Goal: Answer question/provide support: Share knowledge or assist other users

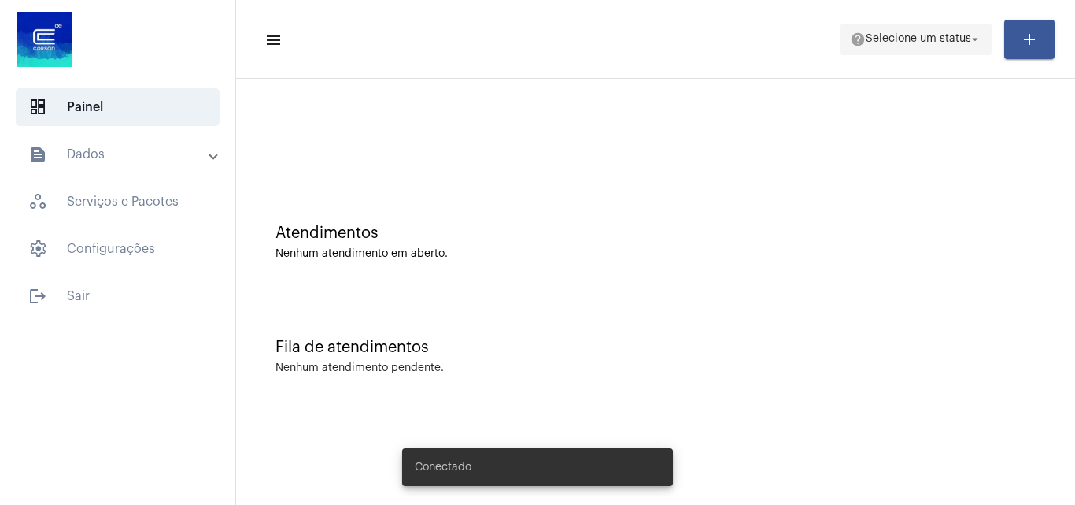
click at [942, 31] on span "help Selecione um status arrow_drop_down" at bounding box center [916, 38] width 132 height 28
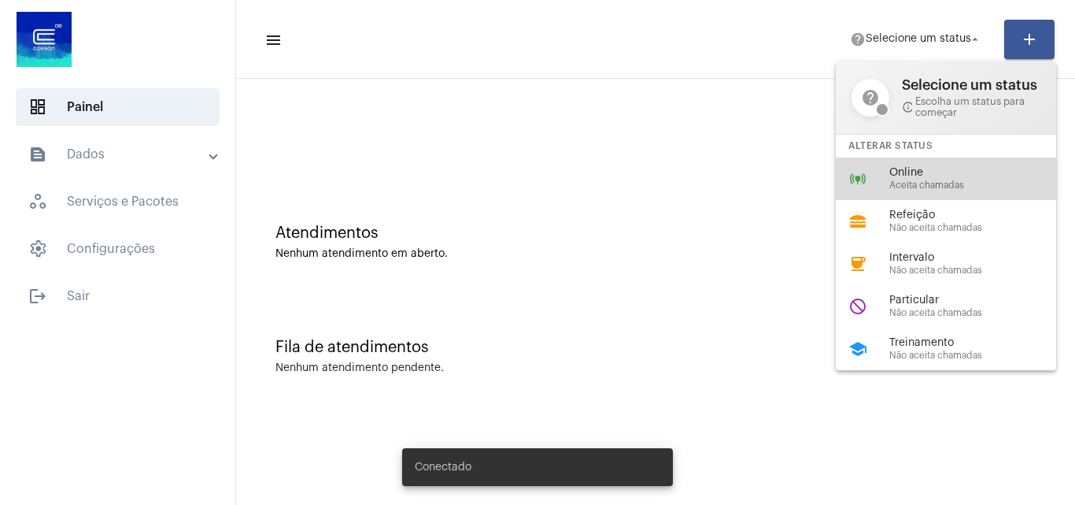
click at [884, 176] on div "online_prediction Online Aceita chamadas" at bounding box center [959, 178] width 246 height 43
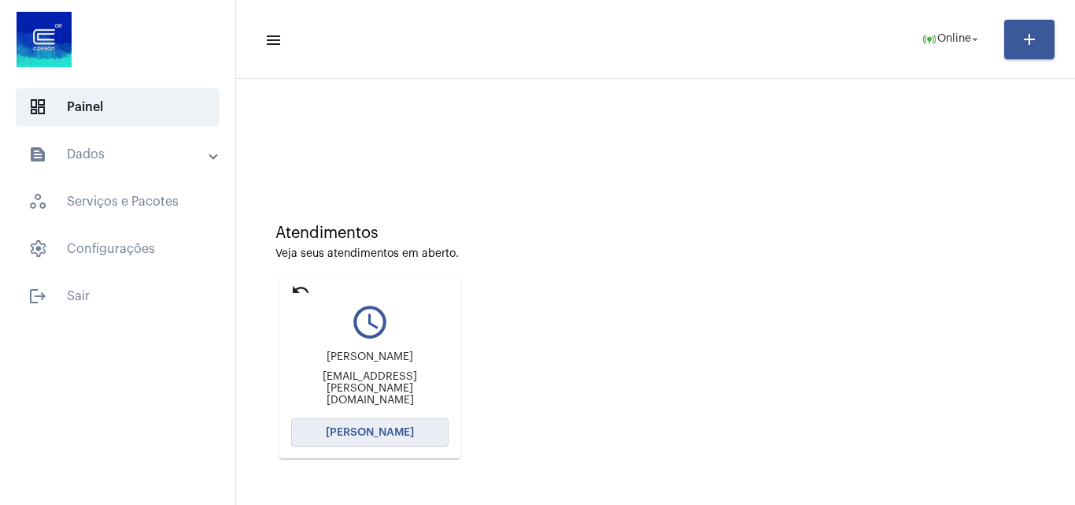
click at [420, 434] on button "[PERSON_NAME]" at bounding box center [369, 432] width 157 height 28
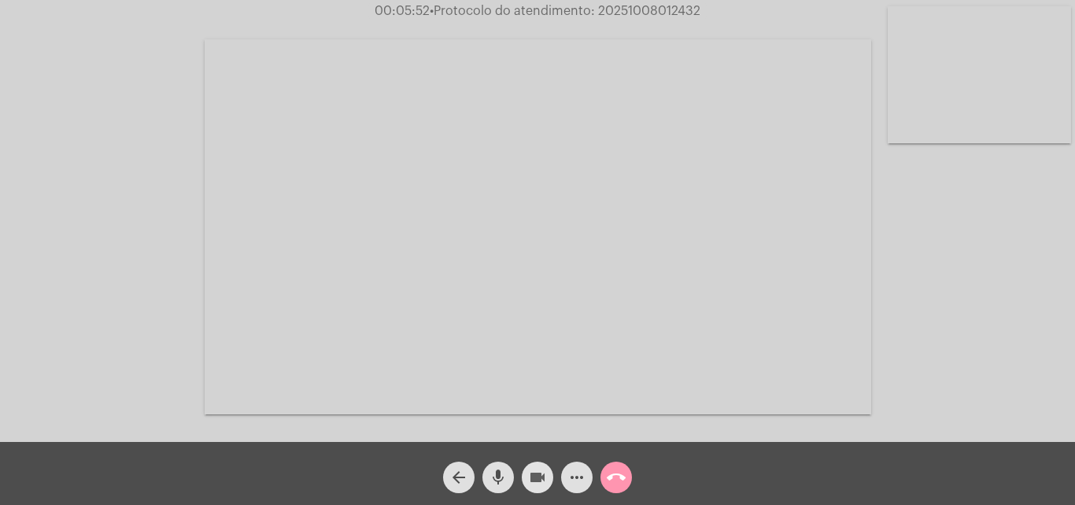
click at [530, 481] on mat-icon "videocam" at bounding box center [537, 477] width 19 height 19
click at [491, 486] on mat-icon "mic" at bounding box center [498, 477] width 19 height 19
click at [508, 486] on button "mic_off" at bounding box center [498, 476] width 31 height 31
click at [526, 484] on button "videocam_off" at bounding box center [537, 476] width 31 height 31
click at [623, 474] on mat-icon "call_end" at bounding box center [616, 477] width 19 height 19
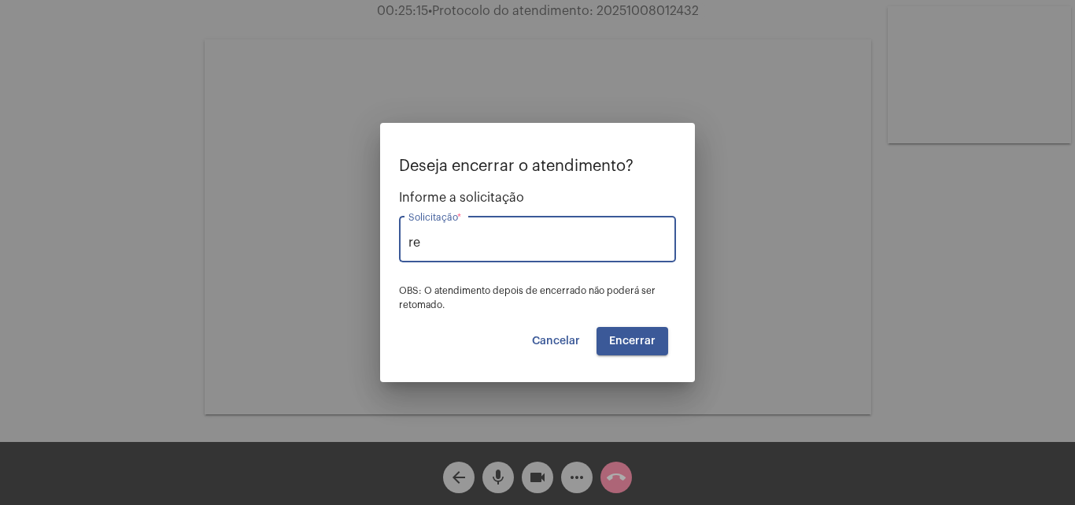
type input "r"
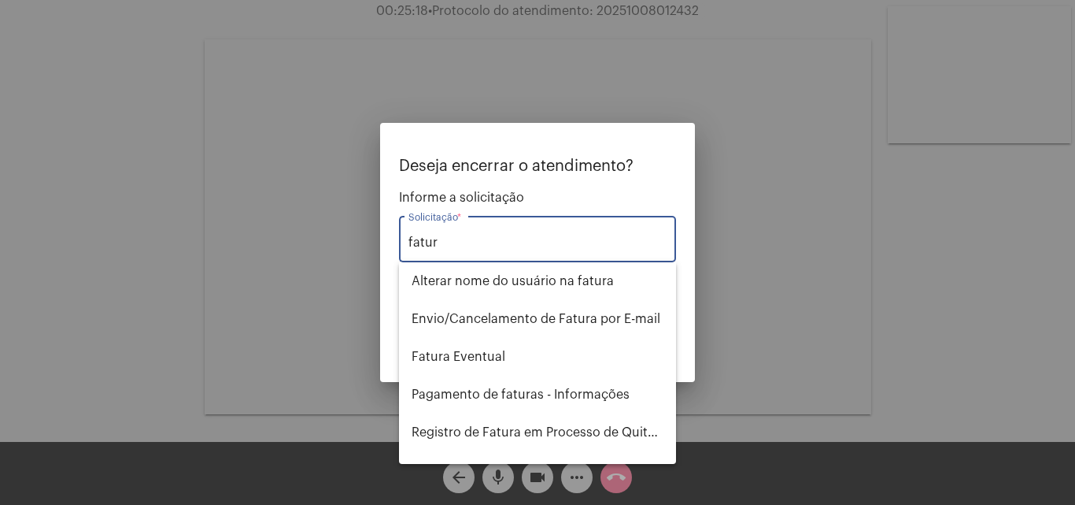
type input "fatur"
click at [762, 227] on div at bounding box center [537, 252] width 1075 height 505
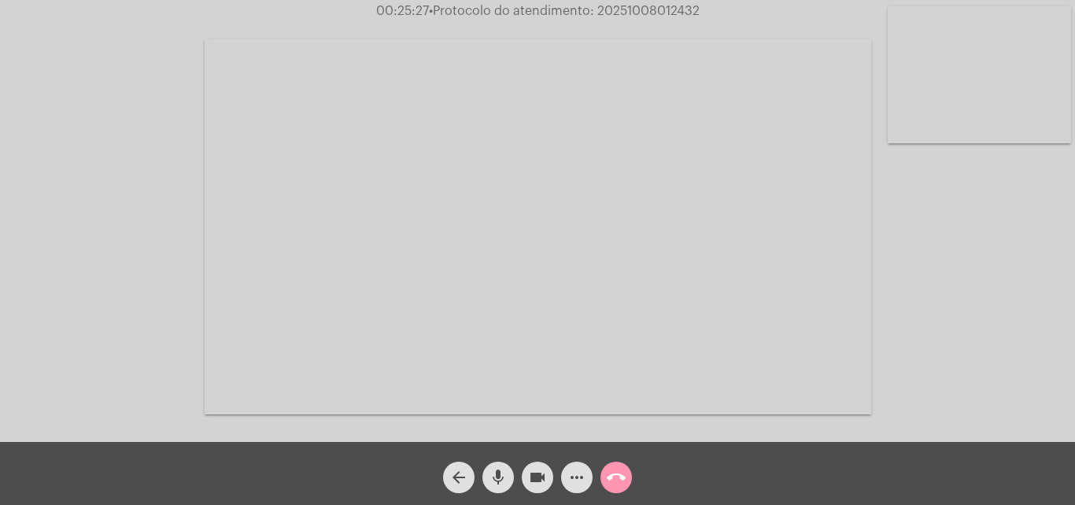
click at [610, 473] on mat-icon "call_end" at bounding box center [616, 477] width 19 height 19
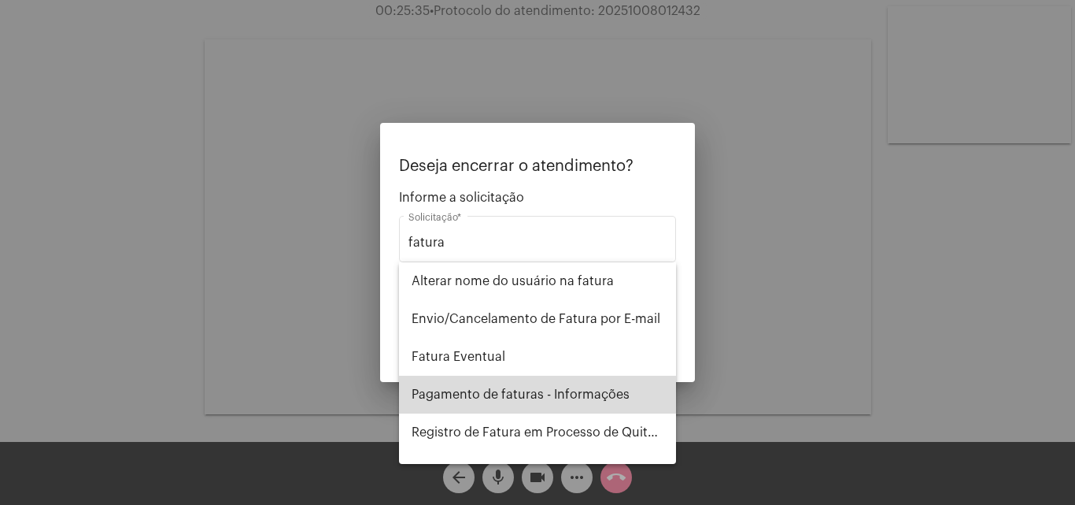
click at [557, 388] on span "Pagamento de faturas - Informações" at bounding box center [538, 395] width 252 height 38
type input "Pagamento de faturas - Informações"
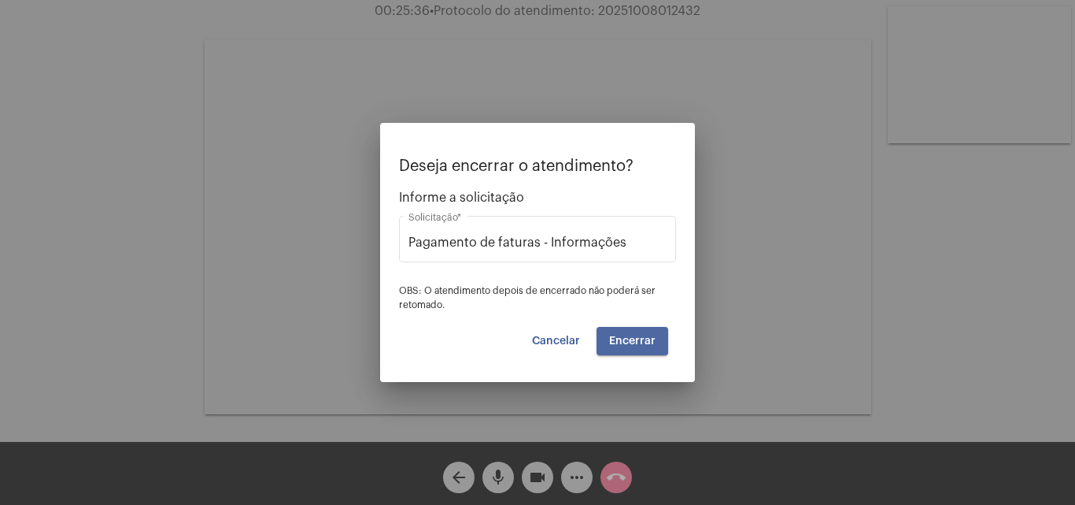
click at [620, 328] on button "Encerrar" at bounding box center [633, 341] width 72 height 28
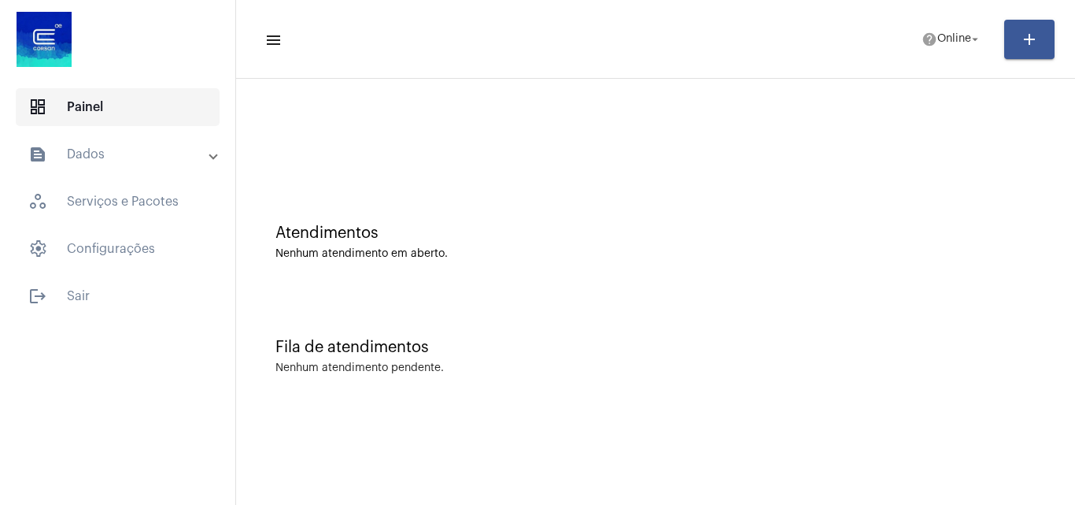
click at [172, 106] on span "dashboard Painel" at bounding box center [118, 107] width 204 height 38
click at [175, 142] on mat-expansion-panel-header "text_snippet_outlined Dados" at bounding box center [122, 154] width 226 height 38
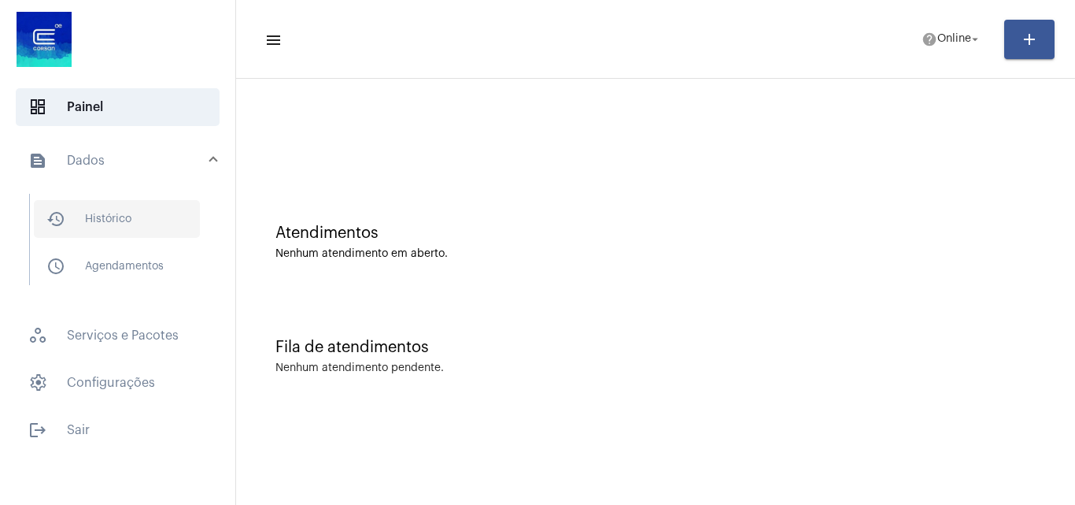
click at [132, 236] on span "history_outlined Histórico" at bounding box center [117, 219] width 166 height 38
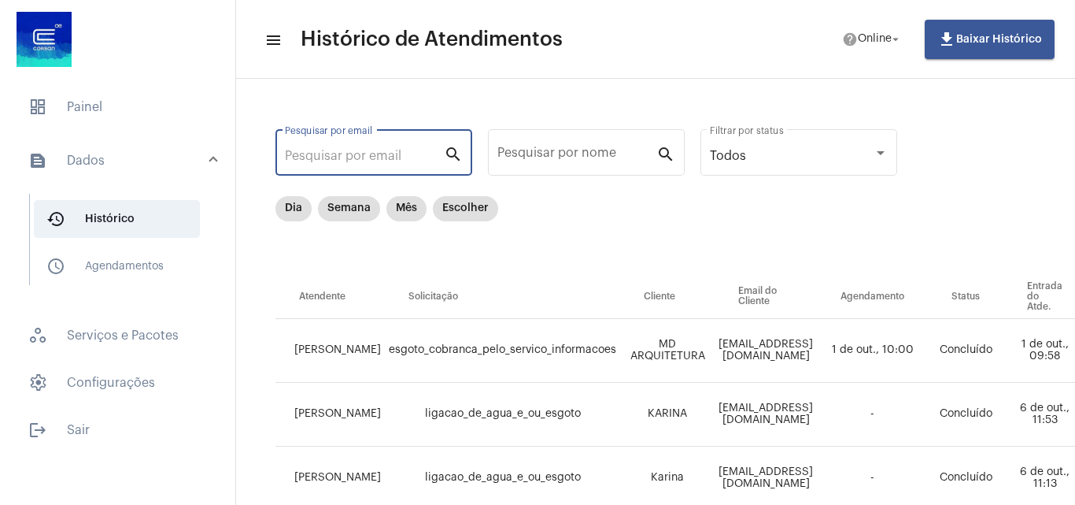
click at [393, 154] on input "Pesquisar por email" at bounding box center [364, 156] width 159 height 14
click at [413, 163] on div "Pesquisar por email" at bounding box center [364, 151] width 159 height 50
click at [551, 158] on input "Pesquisar por nome" at bounding box center [577, 156] width 159 height 14
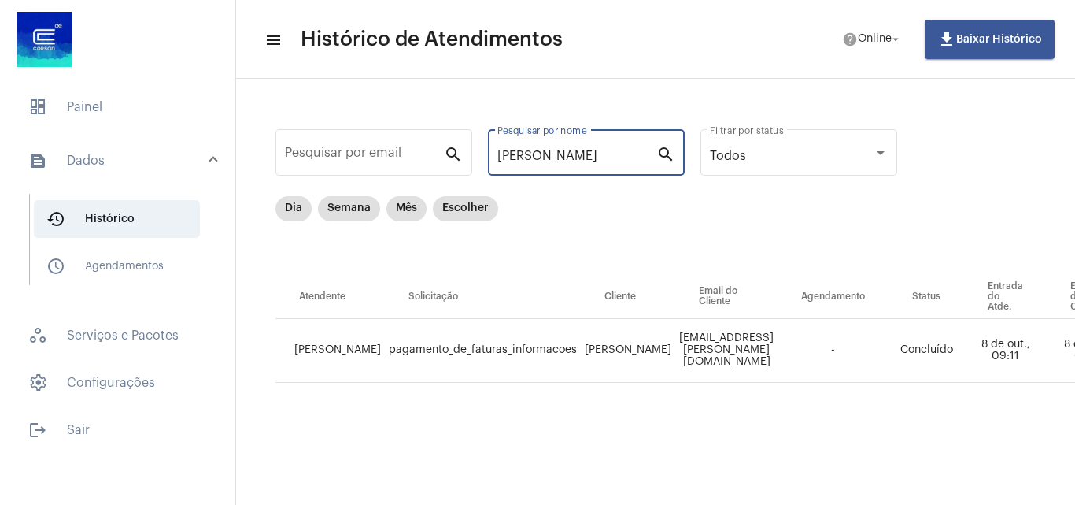
type input "[PERSON_NAME]"
drag, startPoint x: 522, startPoint y: 489, endPoint x: 593, endPoint y: 499, distance: 71.6
click at [593, 499] on mat-sidenav-content "menu Histórico de Atendimentos help Online arrow_drop_down file_download Baixar…" at bounding box center [655, 252] width 839 height 505
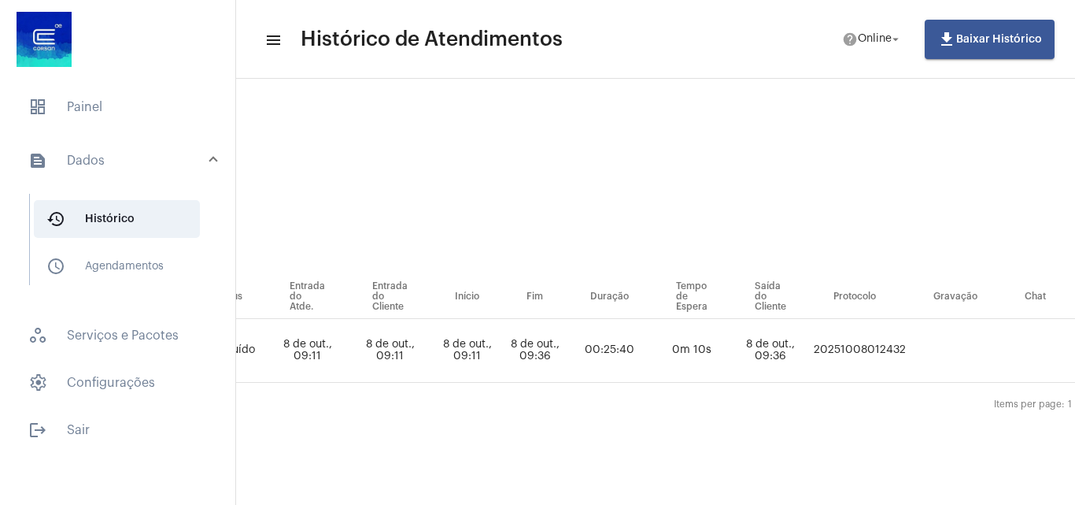
scroll to position [0, 649]
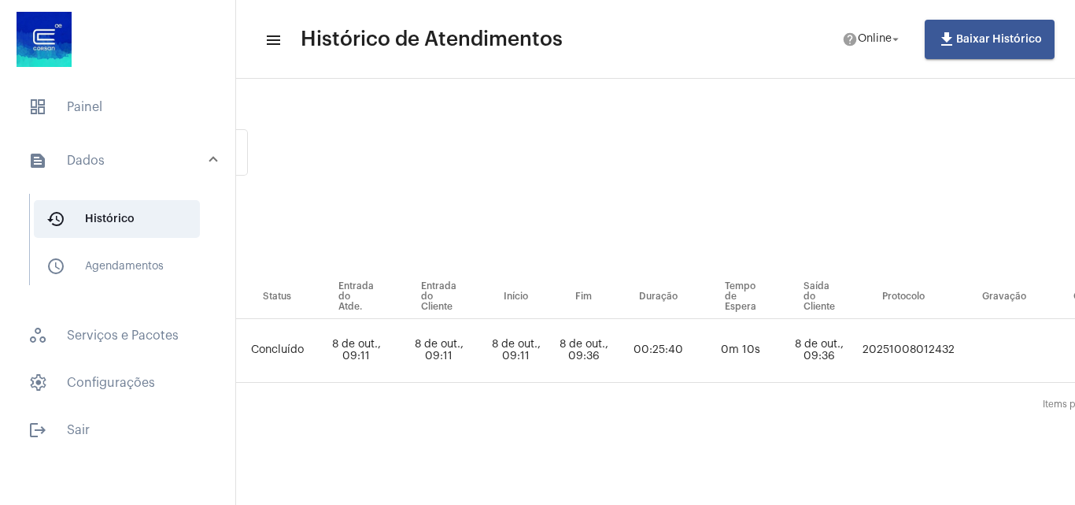
drag, startPoint x: 885, startPoint y: 360, endPoint x: 859, endPoint y: 368, distance: 27.4
click at [887, 359] on td "20251008012432" at bounding box center [909, 351] width 100 height 64
click at [118, 106] on span "dashboard Painel" at bounding box center [118, 107] width 204 height 38
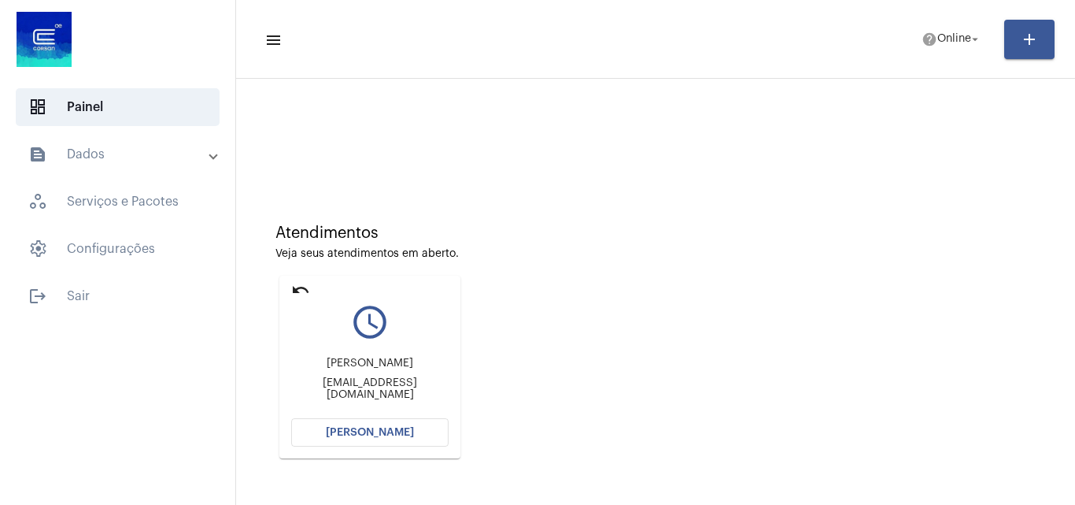
click at [398, 428] on span "[PERSON_NAME]" at bounding box center [370, 432] width 88 height 11
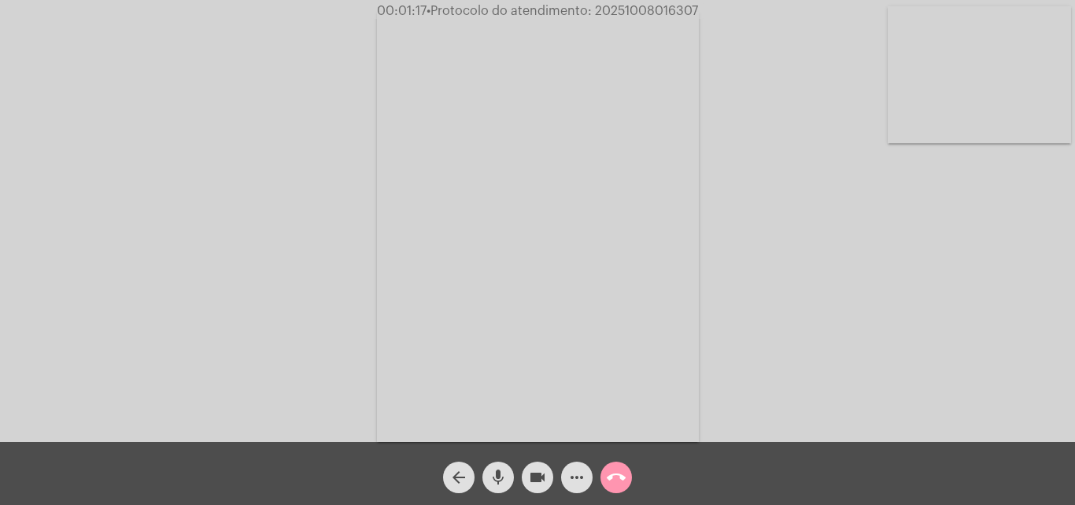
click at [546, 475] on mat-icon "videocam" at bounding box center [537, 477] width 19 height 19
click at [507, 476] on mat-icon "mic" at bounding box center [498, 477] width 19 height 19
click at [516, 477] on div "mic_off" at bounding box center [498, 472] width 39 height 39
click at [530, 477] on mat-icon "videocam_off" at bounding box center [537, 477] width 19 height 19
drag, startPoint x: 494, startPoint y: 479, endPoint x: 538, endPoint y: 481, distance: 44.1
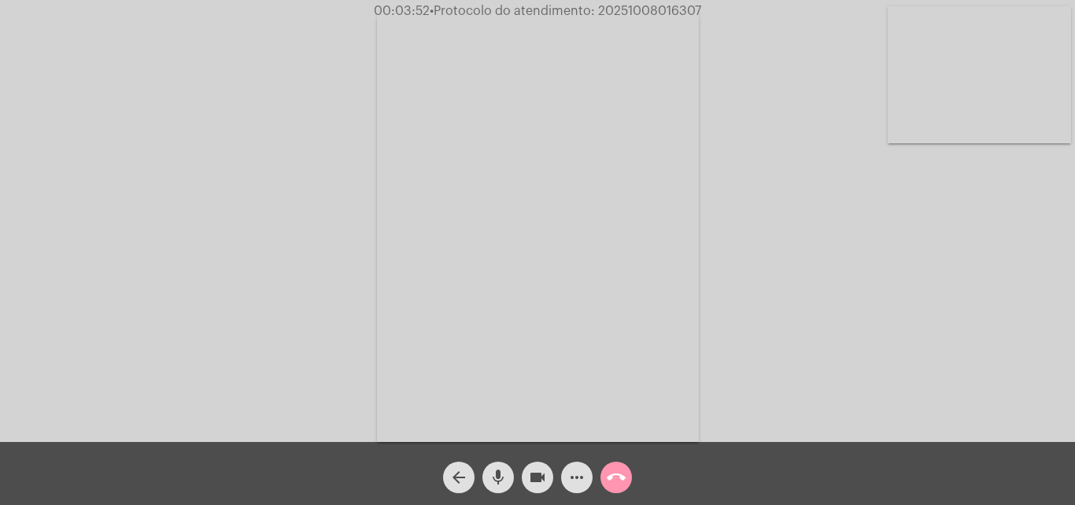
click at [494, 479] on mat-icon "mic" at bounding box center [498, 477] width 19 height 19
click at [543, 481] on mat-icon "videocam" at bounding box center [537, 477] width 19 height 19
click at [509, 484] on button "mic_off" at bounding box center [498, 476] width 31 height 31
click at [537, 476] on mat-icon "videocam_off" at bounding box center [537, 477] width 19 height 19
drag, startPoint x: 538, startPoint y: 475, endPoint x: 527, endPoint y: 475, distance: 10.2
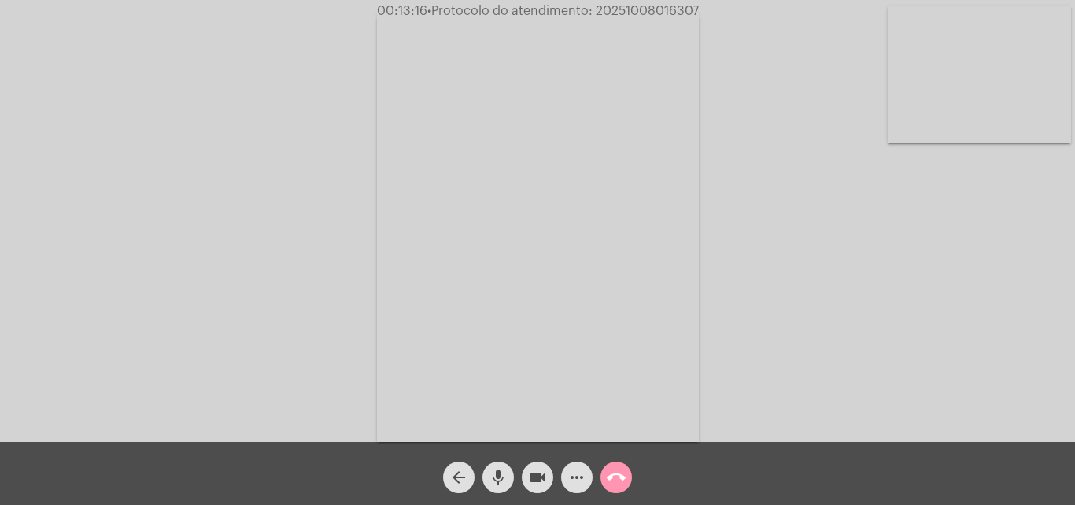
click at [538, 475] on mat-icon "videocam" at bounding box center [537, 477] width 19 height 19
click at [519, 475] on div "videocam_off" at bounding box center [537, 472] width 39 height 39
click at [517, 475] on div "mic" at bounding box center [498, 472] width 39 height 39
click at [512, 476] on button "mic" at bounding box center [498, 476] width 31 height 31
drag, startPoint x: 508, startPoint y: 478, endPoint x: 538, endPoint y: 476, distance: 30.0
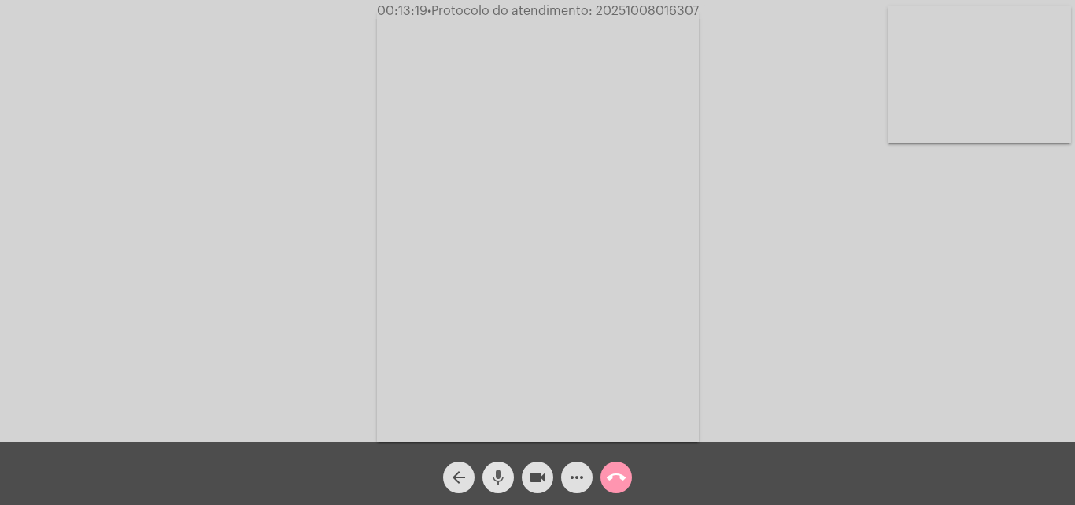
click at [506, 479] on button "mic" at bounding box center [498, 476] width 31 height 31
click at [538, 476] on mat-icon "videocam" at bounding box center [537, 477] width 19 height 19
drag, startPoint x: 598, startPoint y: 8, endPoint x: 702, endPoint y: 21, distance: 105.6
click at [702, 21] on app-call "00:15:00 • Protocolo do atendimento: 20251008016307 Acessando Câmera e Microfon…" at bounding box center [537, 252] width 1075 height 505
click at [545, 465] on span "videocam_off" at bounding box center [537, 476] width 19 height 31
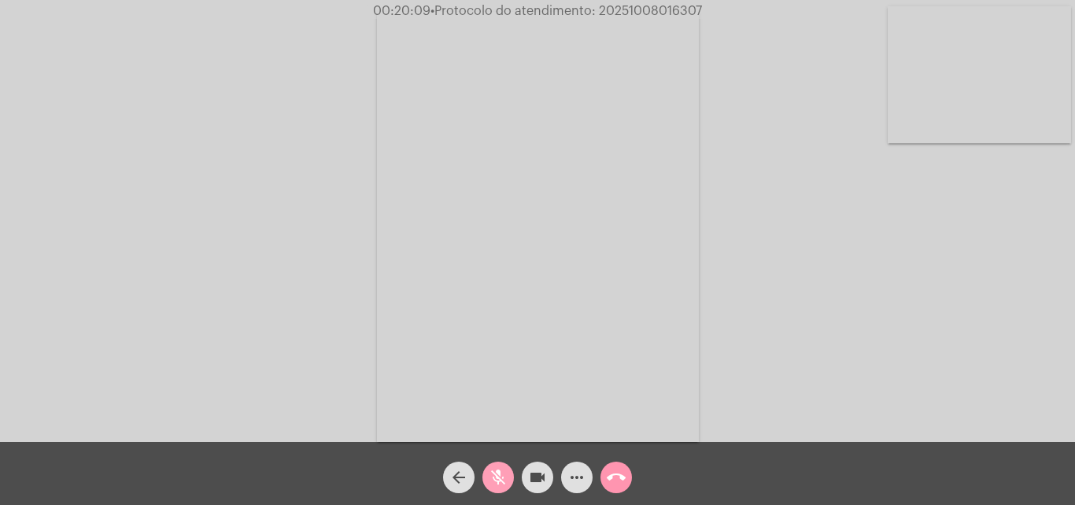
click at [513, 473] on button "mic_off" at bounding box center [498, 476] width 31 height 31
click at [587, 472] on button "more_horiz" at bounding box center [576, 476] width 31 height 31
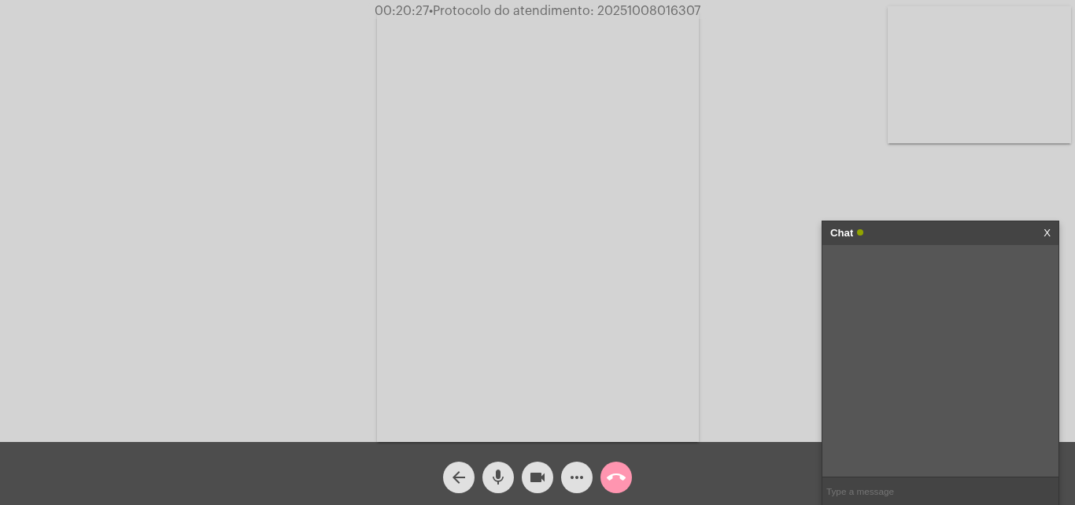
click at [842, 487] on input "text" at bounding box center [941, 491] width 236 height 28
paste input "20251008016307"
type input "20251008016307"
click at [939, 485] on input "20251008016307" at bounding box center [941, 491] width 236 height 28
click at [907, 493] on input "20251008016307" at bounding box center [941, 491] width 236 height 28
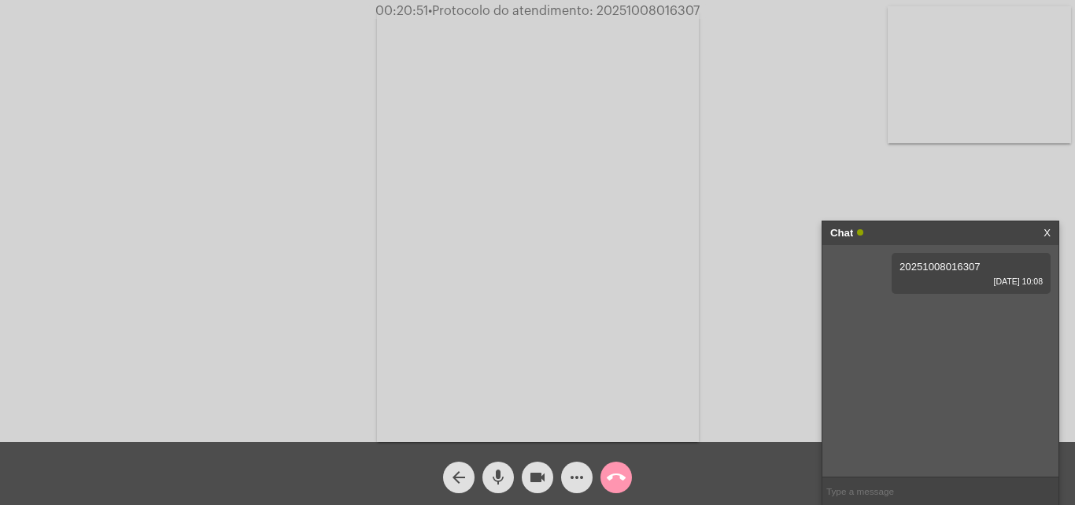
click at [870, 492] on input "text" at bounding box center [941, 491] width 236 height 28
click at [619, 479] on mat-icon "call_end" at bounding box center [616, 477] width 19 height 19
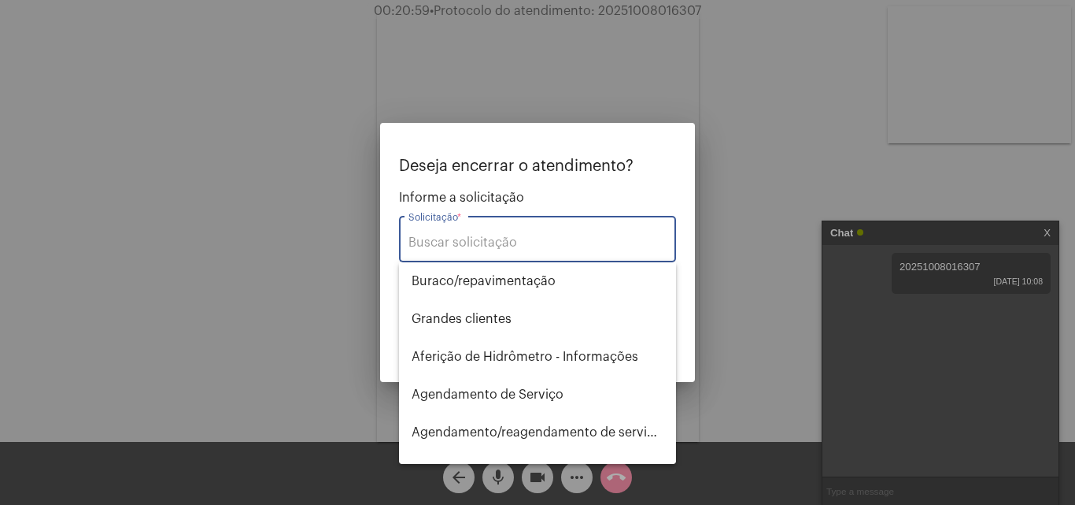
click at [536, 231] on div "Solicitação *" at bounding box center [538, 238] width 258 height 50
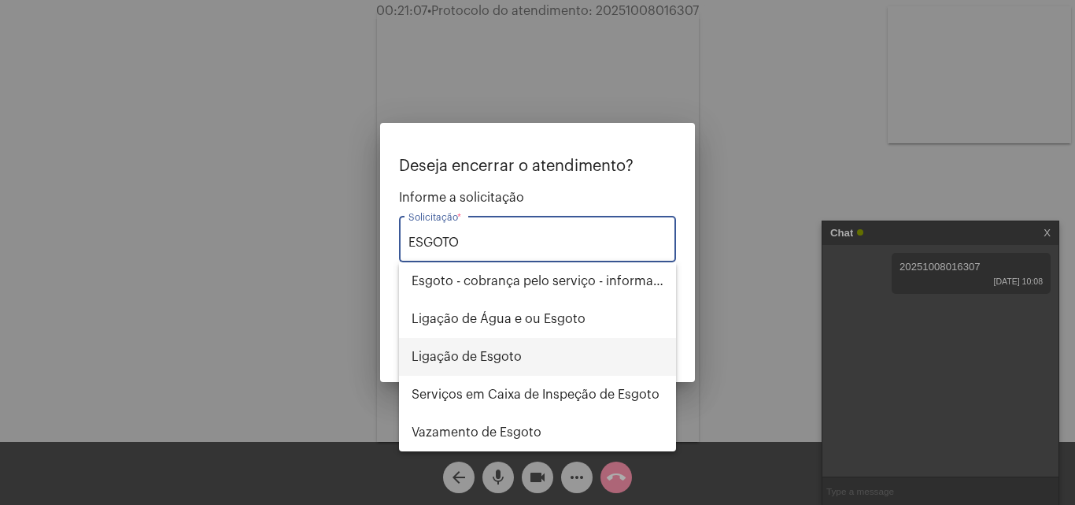
click at [519, 344] on span "Ligação de Esgoto" at bounding box center [538, 357] width 252 height 38
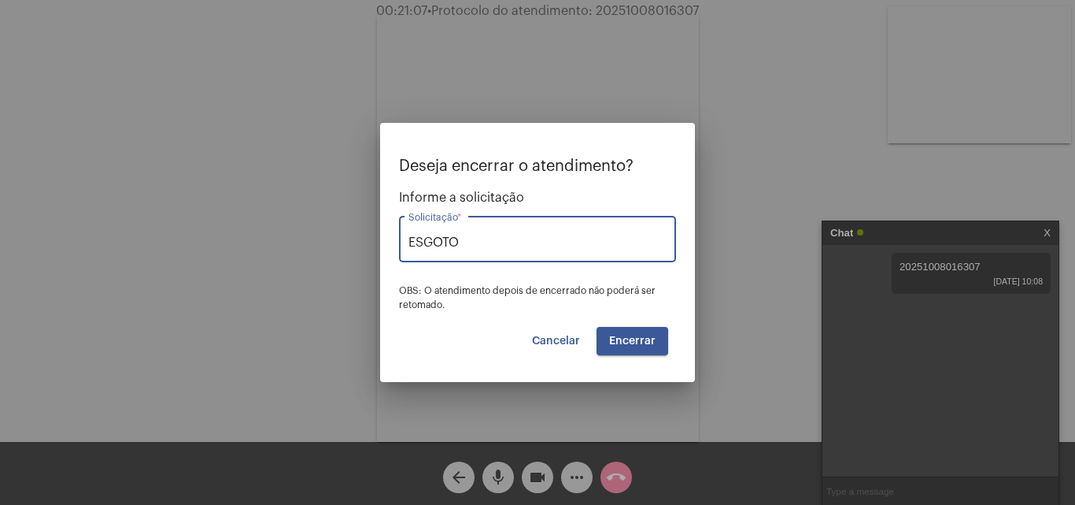
type input "Ligação de Esgoto"
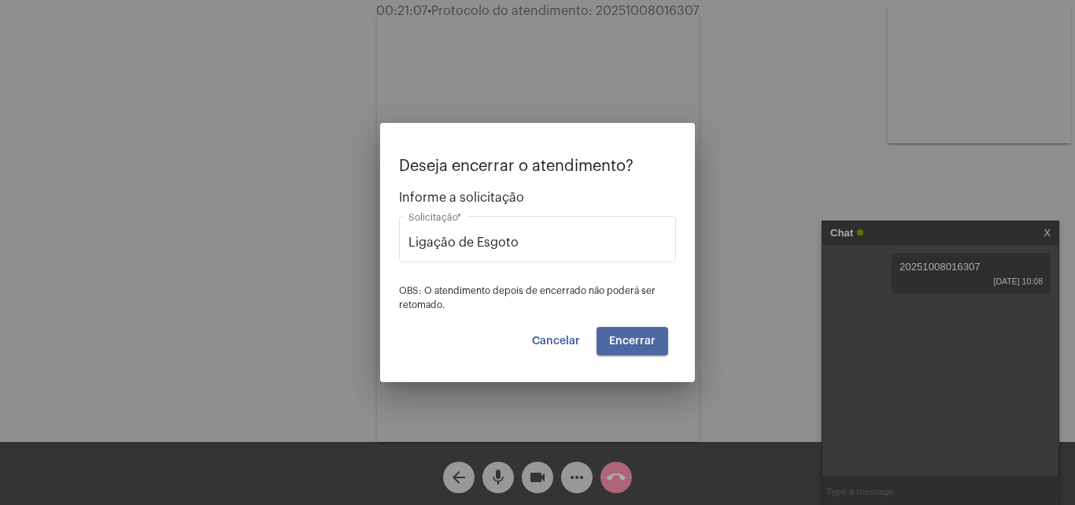
click at [624, 349] on button "Encerrar" at bounding box center [633, 341] width 72 height 28
click at [648, 340] on span "Encerrar" at bounding box center [632, 340] width 46 height 11
click at [661, 341] on button "Encerrar" at bounding box center [633, 341] width 72 height 28
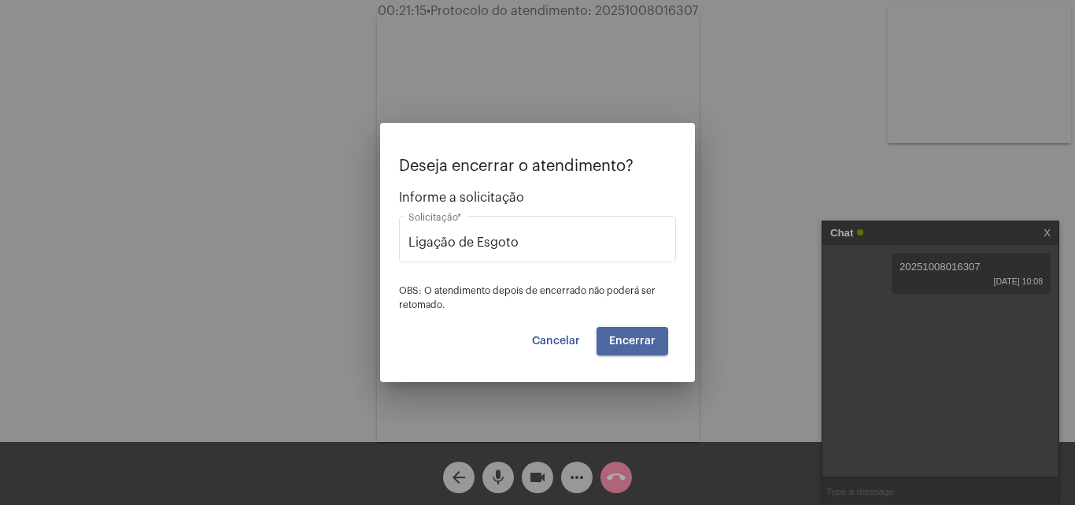
click at [661, 341] on button "Encerrar" at bounding box center [633, 341] width 72 height 28
click at [593, 252] on div "Ligação de Esgoto Solicitação *" at bounding box center [538, 238] width 258 height 50
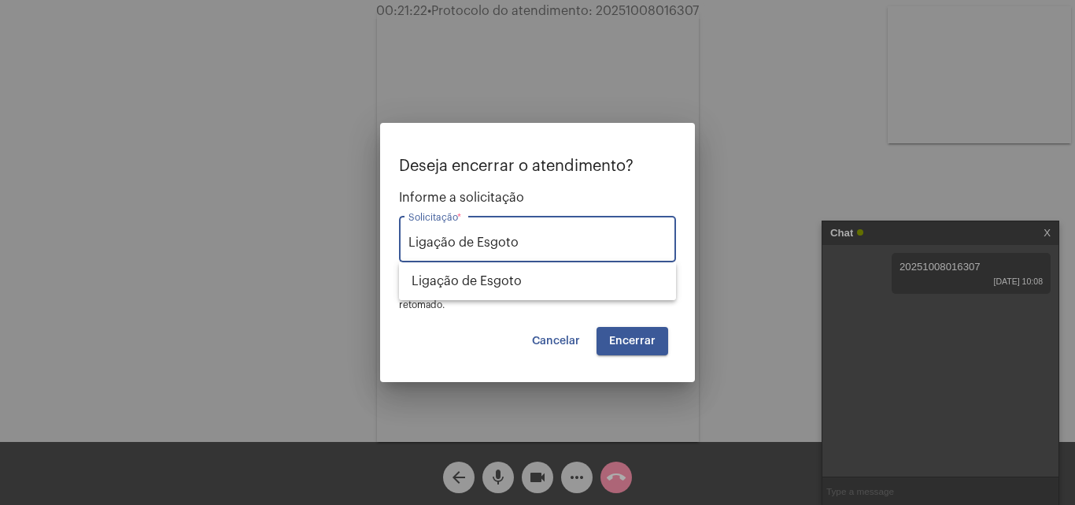
click at [498, 317] on div "Deseja encerrar o atendimento? Informe a solicitação Ligação de Esgoto Solicita…" at bounding box center [537, 256] width 277 height 198
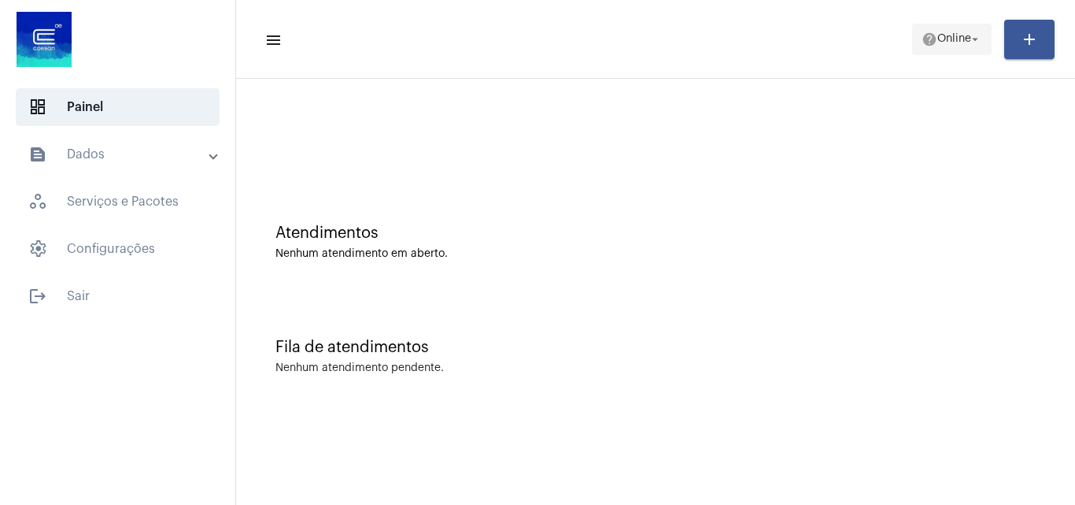
click at [970, 54] on button "help Online arrow_drop_down" at bounding box center [952, 39] width 80 height 31
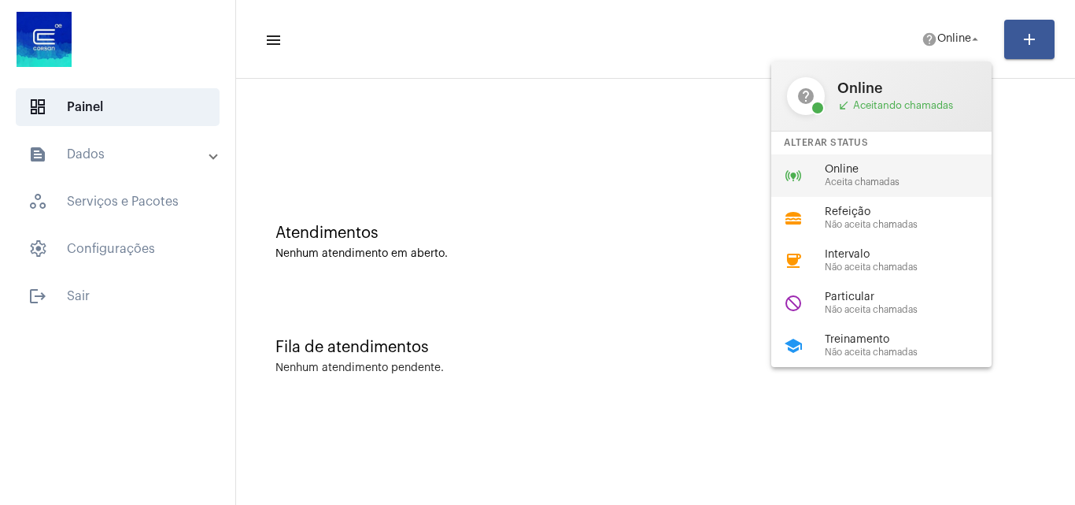
click at [946, 155] on div "online_prediction Online Aceita chamadas" at bounding box center [895, 175] width 246 height 43
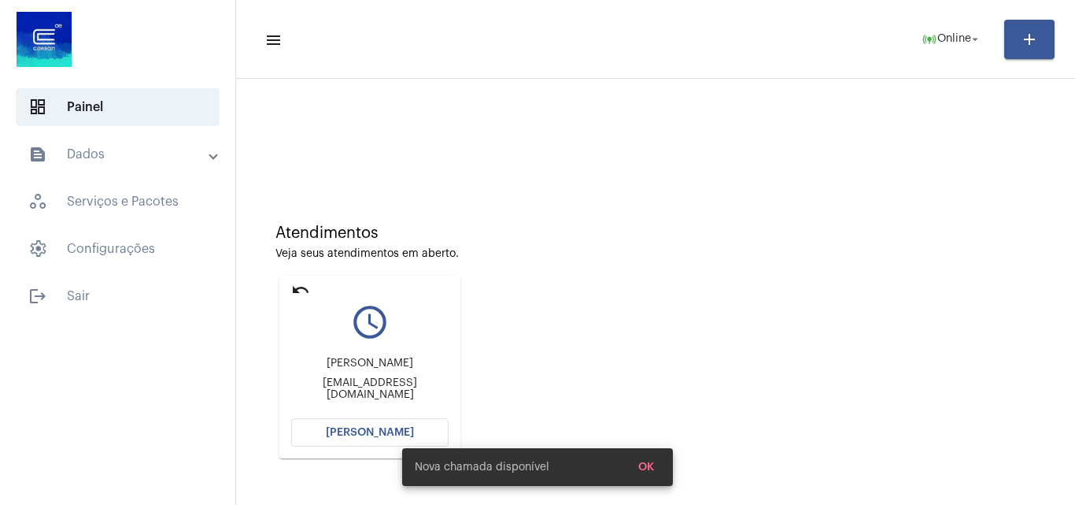
click at [389, 429] on div "Nova chamada disponível OK" at bounding box center [537, 467] width 309 height 76
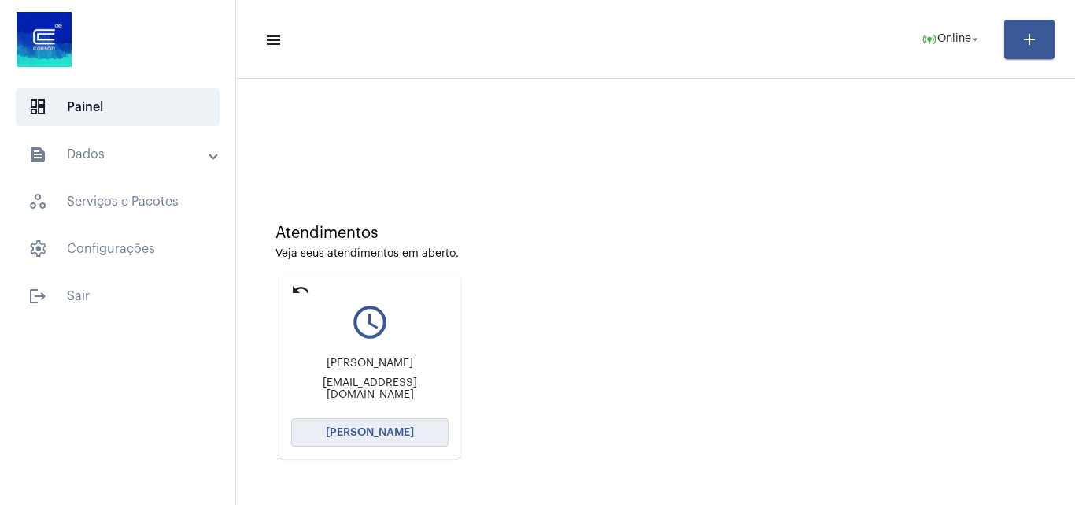
click at [415, 420] on button "[PERSON_NAME]" at bounding box center [369, 432] width 157 height 28
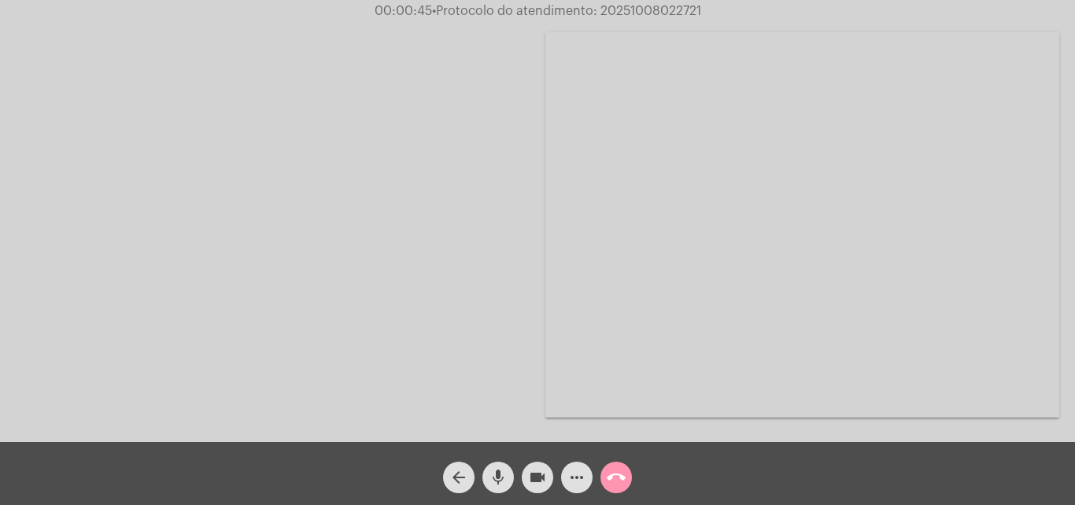
click at [613, 480] on mat-icon "call_end" at bounding box center [616, 477] width 19 height 19
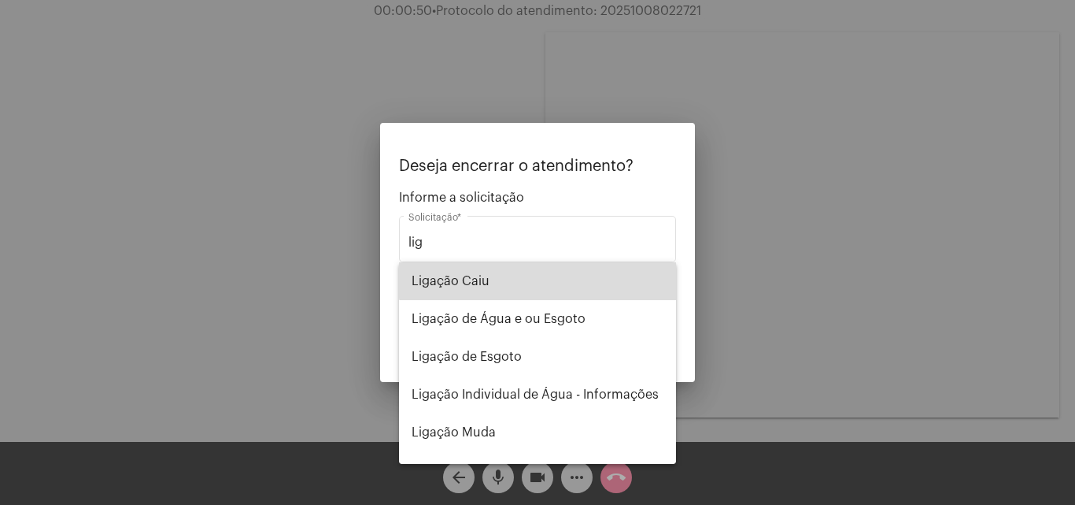
click at [585, 268] on span "Ligação Caiu" at bounding box center [538, 281] width 252 height 38
type input "Ligação Caiu"
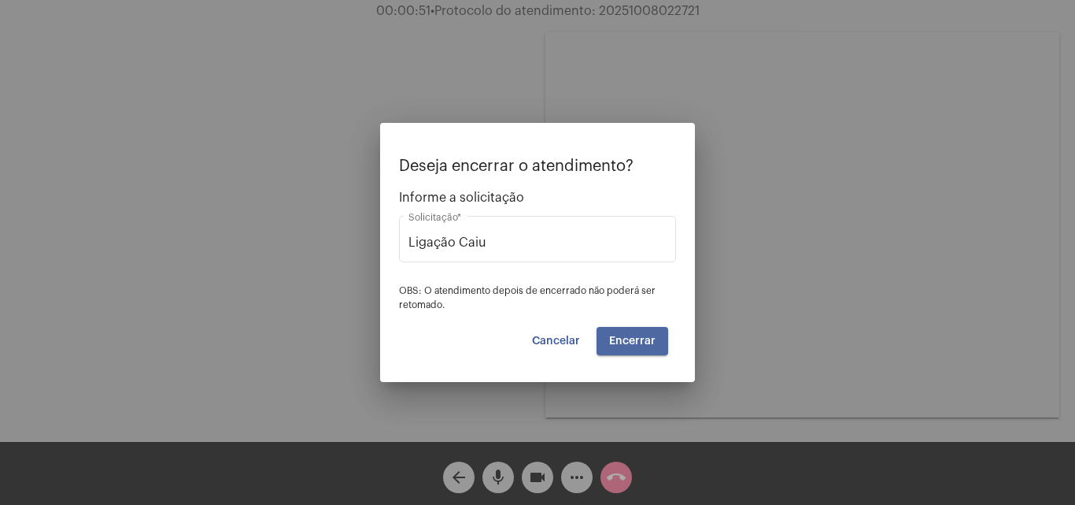
click at [631, 336] on span "Encerrar" at bounding box center [632, 340] width 46 height 11
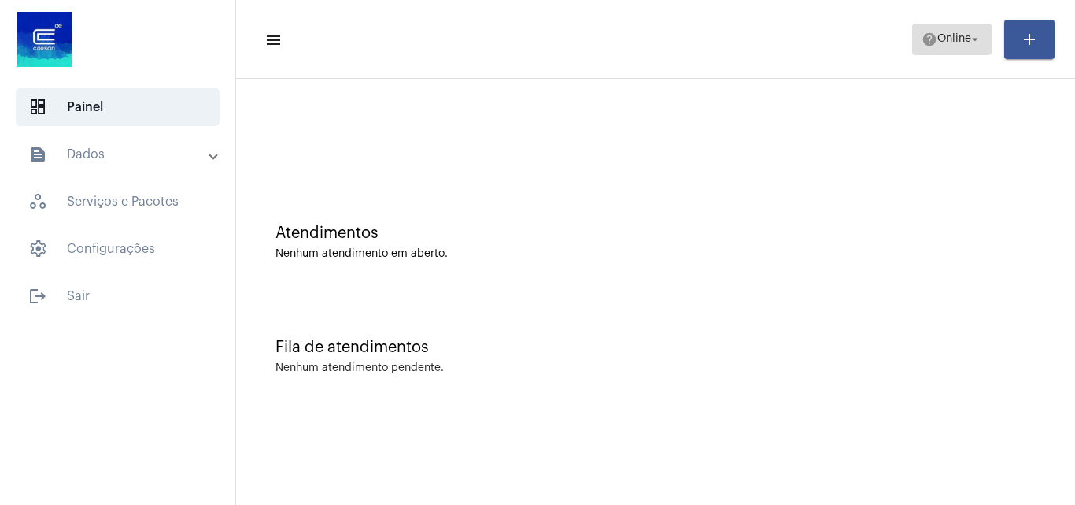
click at [941, 43] on span "Online" at bounding box center [955, 39] width 34 height 11
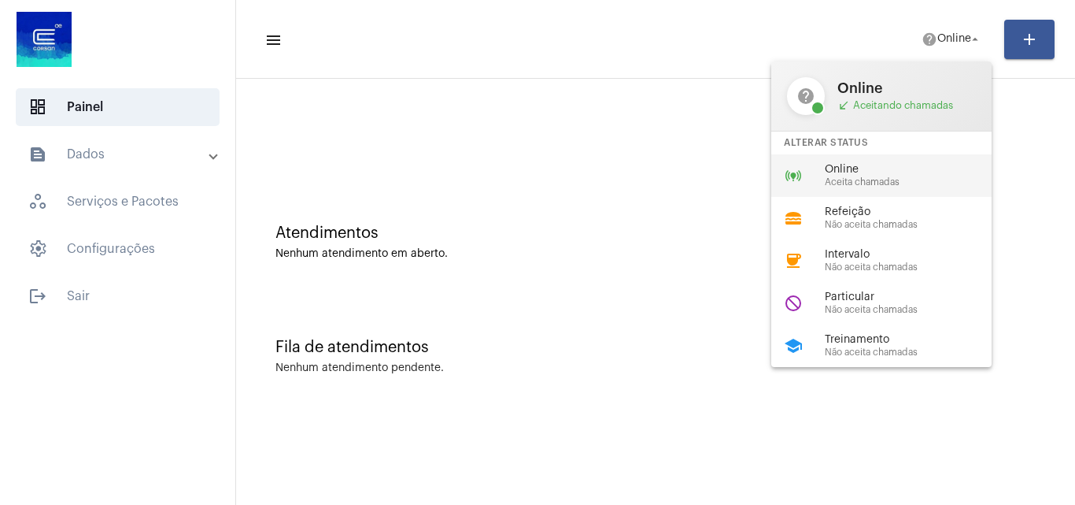
click at [863, 157] on div "online_prediction Online Aceita chamadas" at bounding box center [895, 175] width 246 height 43
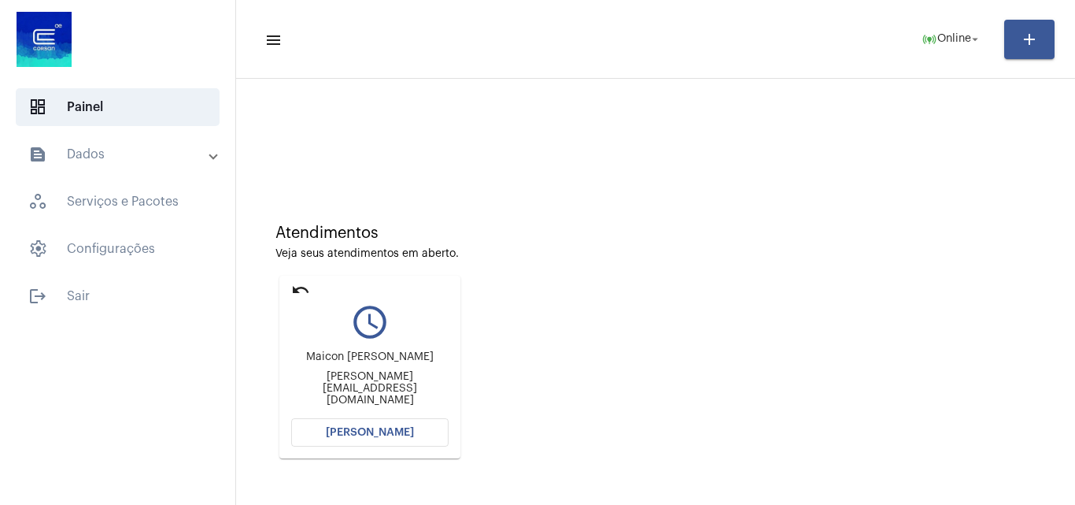
click at [412, 439] on button "[PERSON_NAME]" at bounding box center [369, 432] width 157 height 28
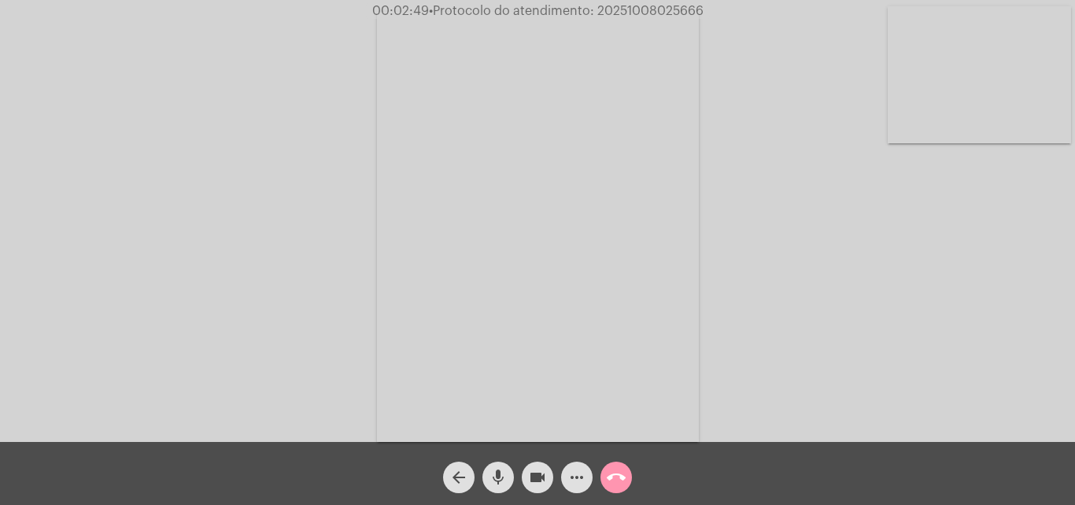
drag, startPoint x: 526, startPoint y: 472, endPoint x: 512, endPoint y: 474, distance: 14.3
click at [526, 472] on button "videocam" at bounding box center [537, 476] width 31 height 31
click at [500, 477] on mat-icon "mic" at bounding box center [498, 477] width 19 height 19
click at [498, 484] on mat-icon "mic_off" at bounding box center [498, 477] width 19 height 19
click at [552, 488] on div "videocam_off" at bounding box center [537, 472] width 39 height 39
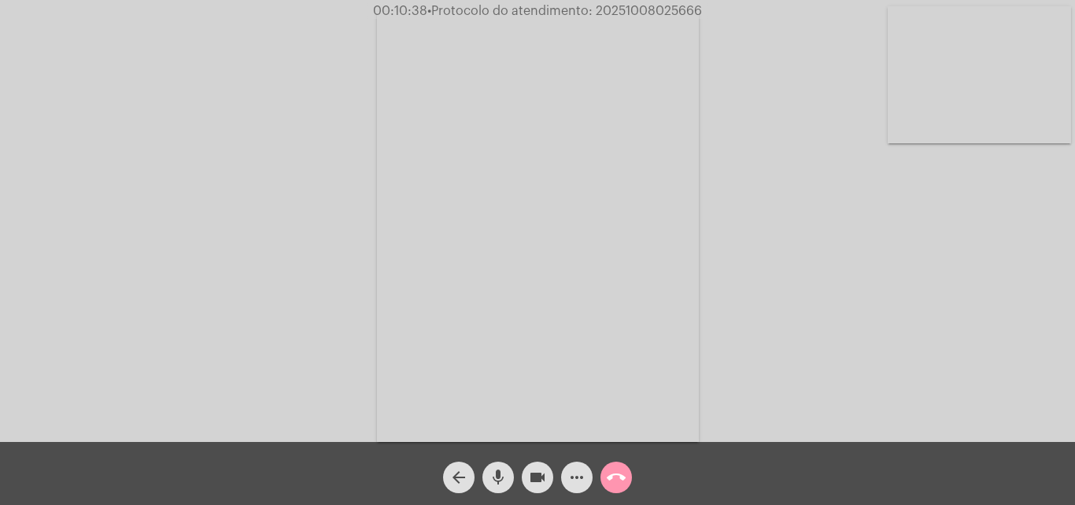
click at [576, 466] on span "more_horiz" at bounding box center [577, 476] width 19 height 31
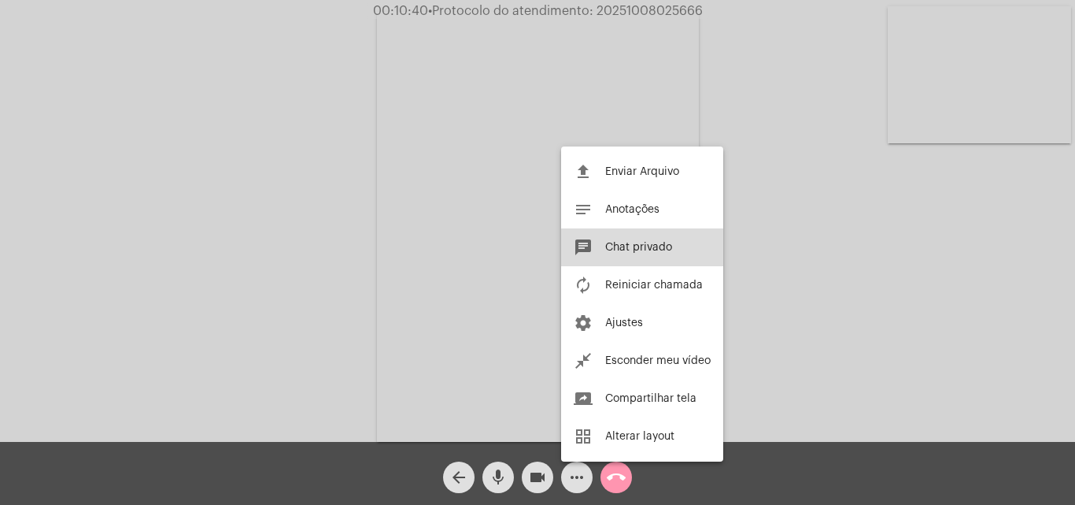
click at [674, 252] on button "chat Chat privado" at bounding box center [642, 247] width 162 height 38
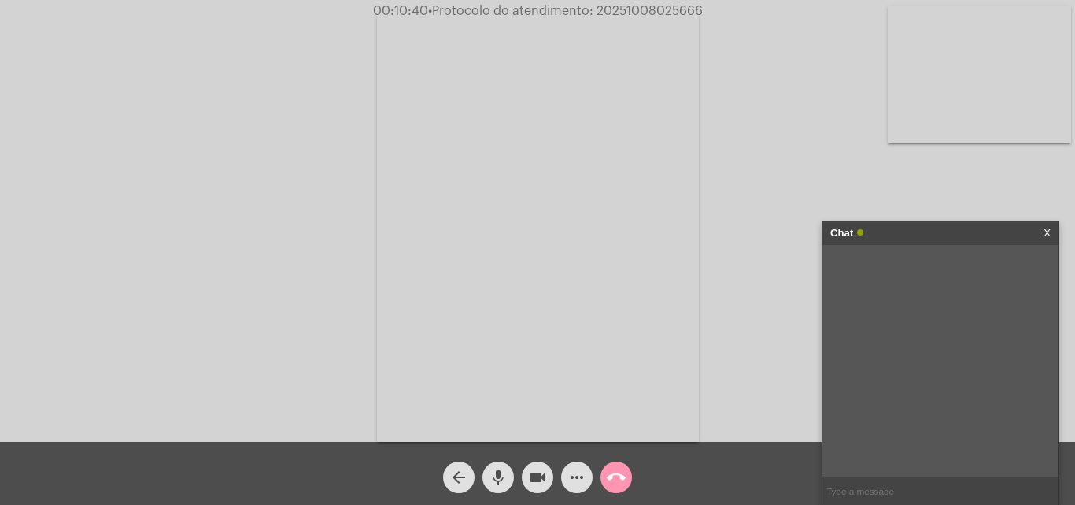
click at [902, 483] on input "text" at bounding box center [941, 491] width 236 height 28
type input "Oi!"
click at [583, 487] on mat-icon "more_horiz" at bounding box center [577, 477] width 19 height 19
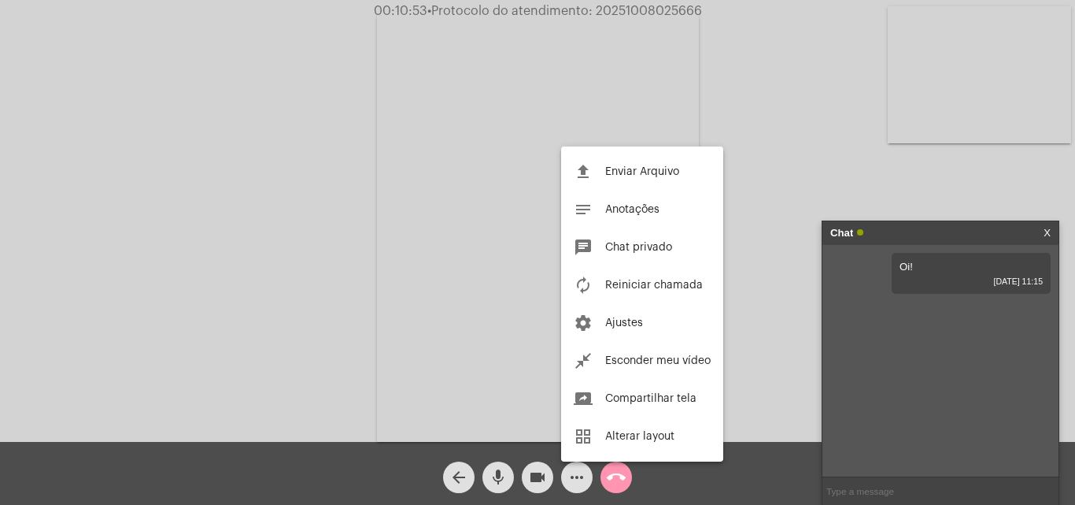
click at [787, 87] on div at bounding box center [537, 252] width 1075 height 505
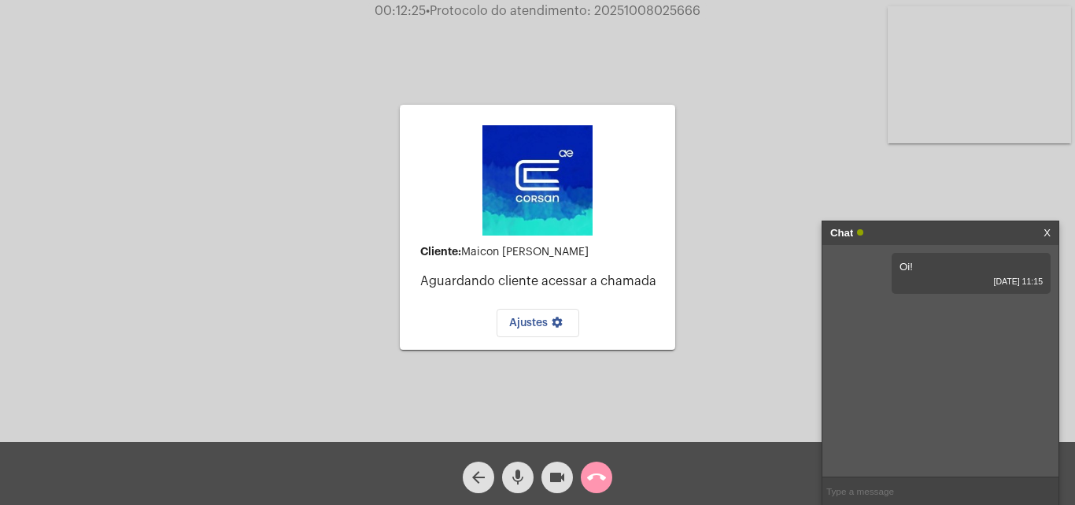
click at [869, 478] on input "text" at bounding box center [941, 491] width 236 height 28
click at [886, 486] on input "text" at bounding box center [941, 491] width 236 height 28
click at [605, 469] on mat-icon "call_end" at bounding box center [596, 477] width 19 height 19
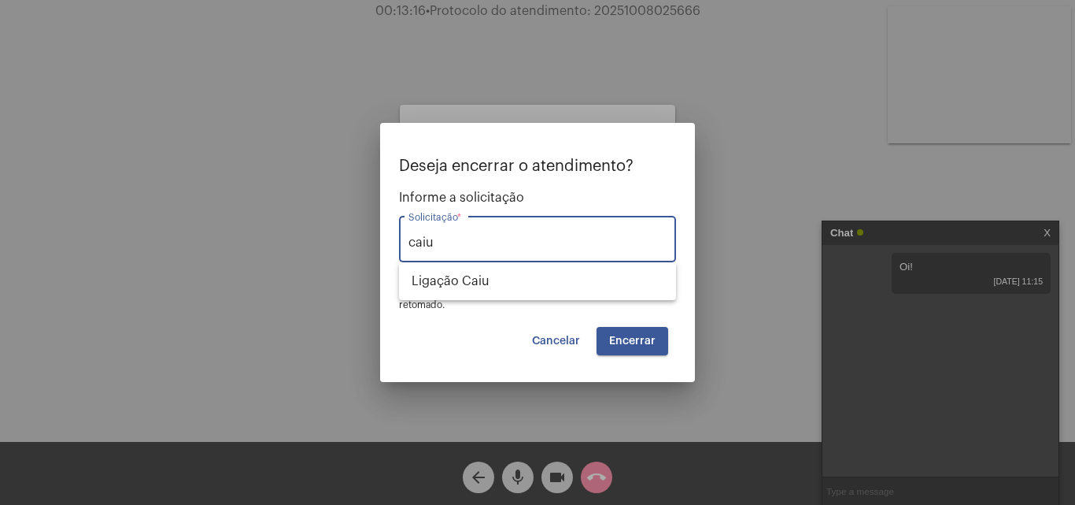
click at [613, 255] on div "caiu Solicitação *" at bounding box center [538, 238] width 258 height 50
click at [605, 278] on span "Ligação Caiu" at bounding box center [538, 281] width 252 height 38
type input "Ligação Caiu"
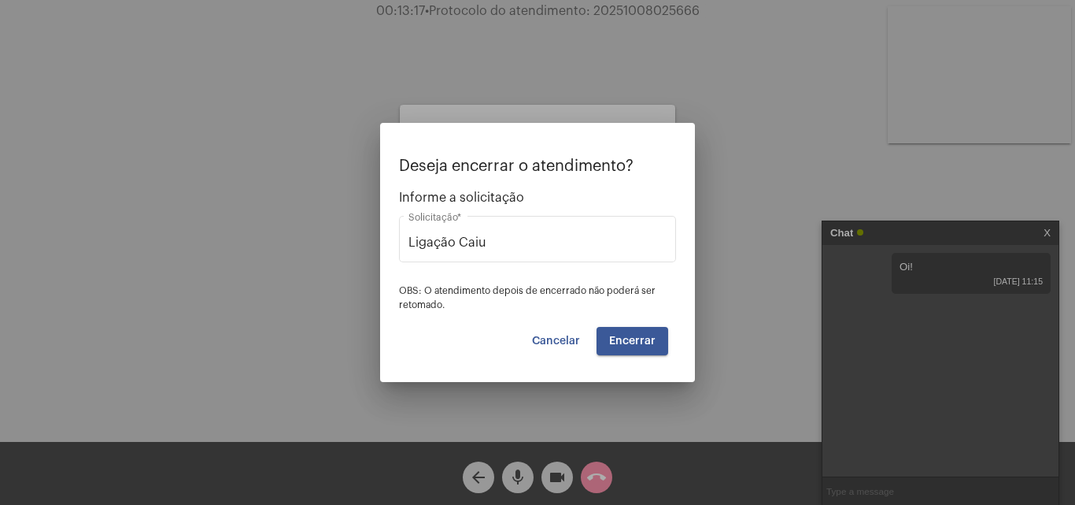
click at [616, 314] on div "Deseja encerrar o atendimento? Informe a solicitação Ligação Caiu Solicitação *…" at bounding box center [537, 256] width 277 height 198
click at [631, 344] on span "Encerrar" at bounding box center [632, 340] width 46 height 11
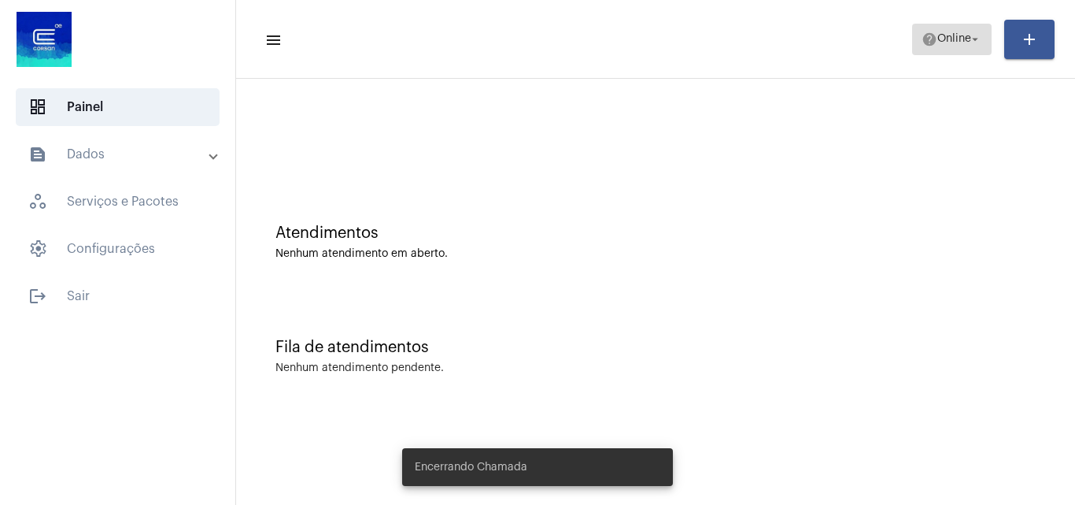
click at [968, 39] on mat-icon "arrow_drop_down" at bounding box center [975, 39] width 14 height 14
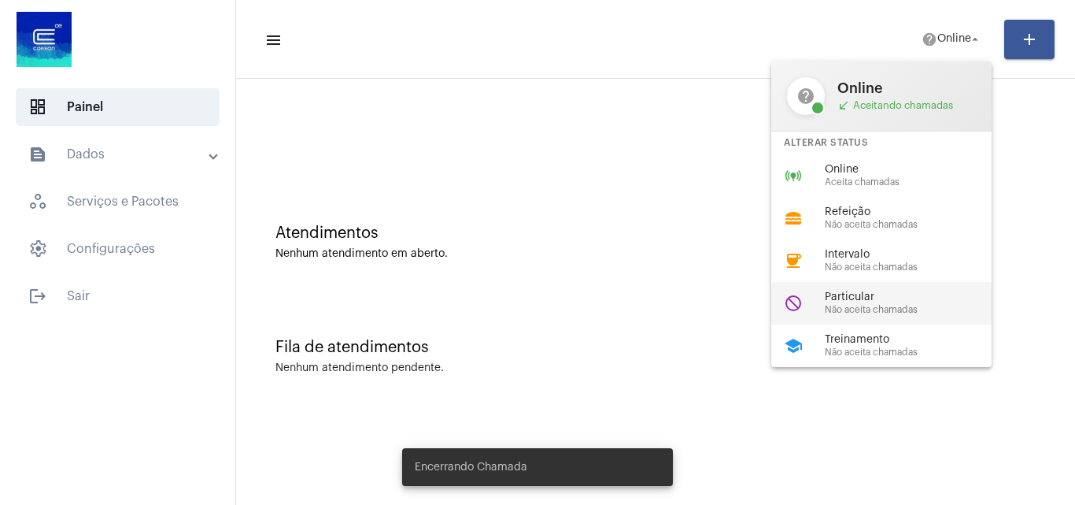
click at [886, 303] on div "Particular Não aceita chamadas" at bounding box center [914, 303] width 179 height 24
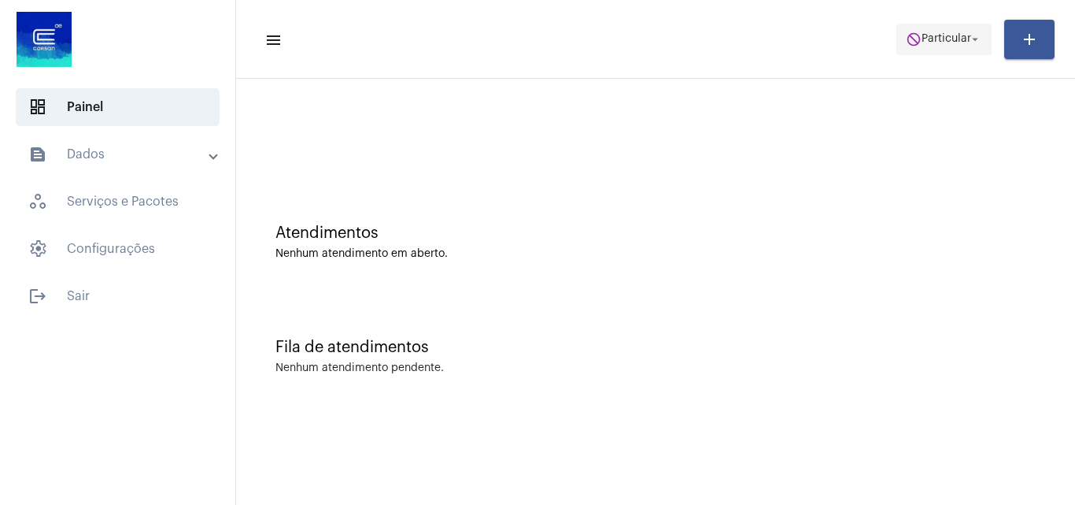
click at [951, 46] on span "do_not_disturb Particular arrow_drop_down" at bounding box center [944, 38] width 76 height 28
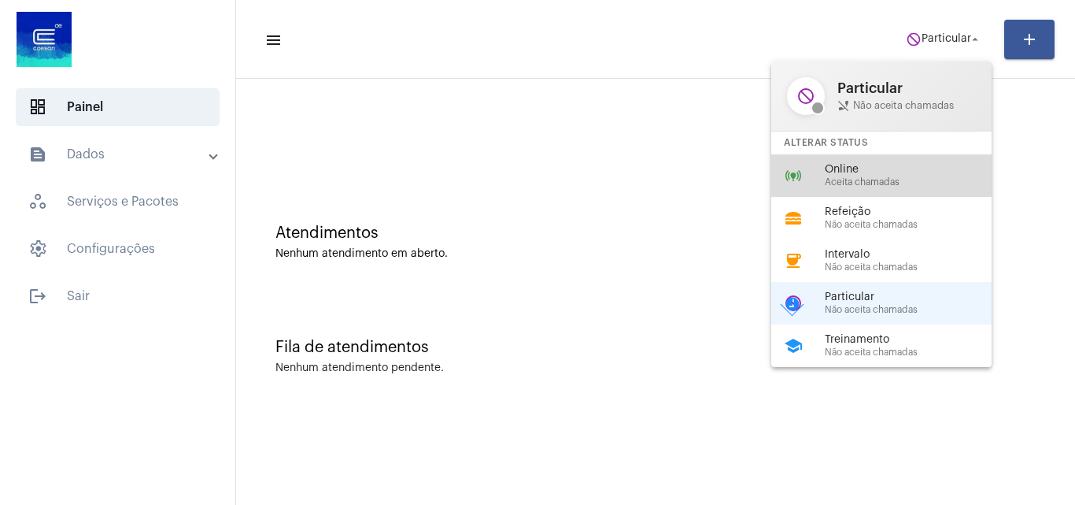
click at [904, 168] on span "Online" at bounding box center [914, 170] width 179 height 12
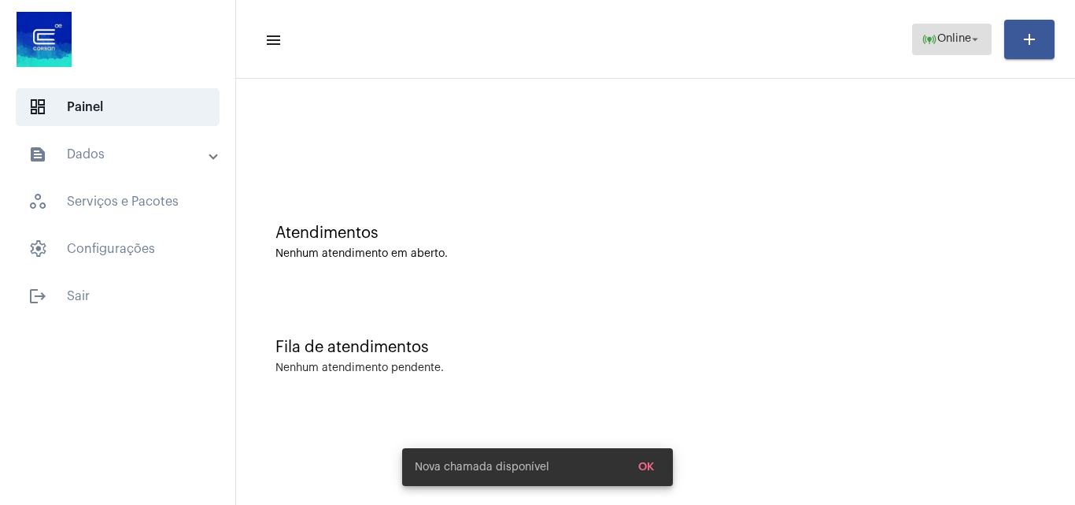
click at [957, 37] on span "Online" at bounding box center [955, 39] width 34 height 11
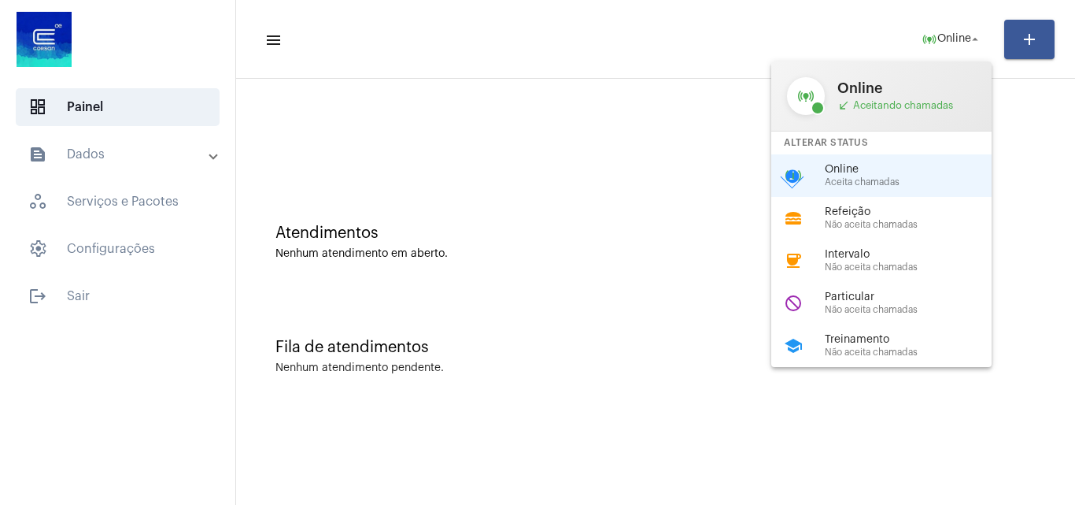
drag, startPoint x: 879, startPoint y: 331, endPoint x: 919, endPoint y: 372, distance: 57.9
click at [929, 398] on div "online_prediction Online call_received Aceitando chamadas Alterar Status online…" at bounding box center [537, 252] width 1075 height 505
click at [909, 353] on span "Não aceita chamadas" at bounding box center [914, 352] width 179 height 10
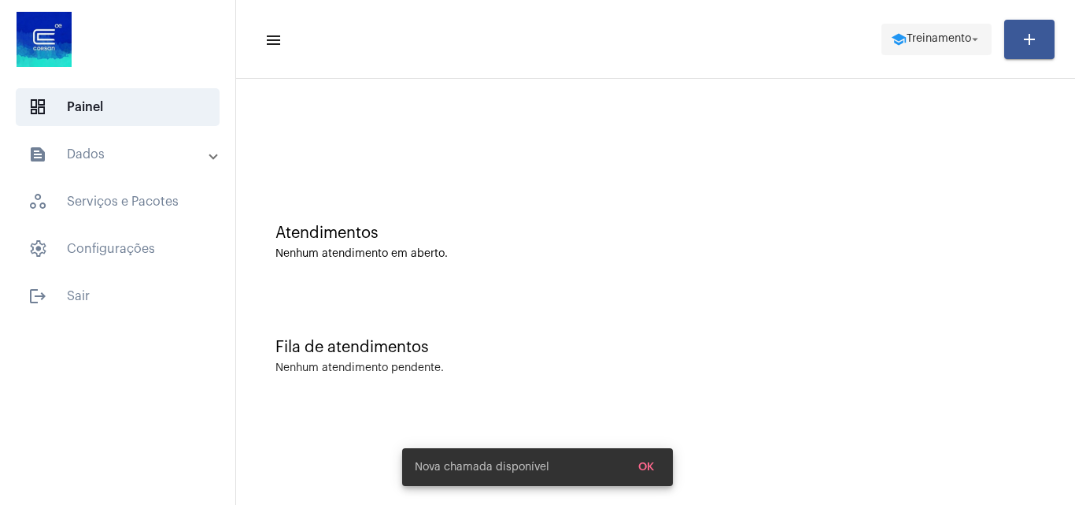
click at [930, 48] on span "school Treinamento arrow_drop_down" at bounding box center [936, 38] width 91 height 28
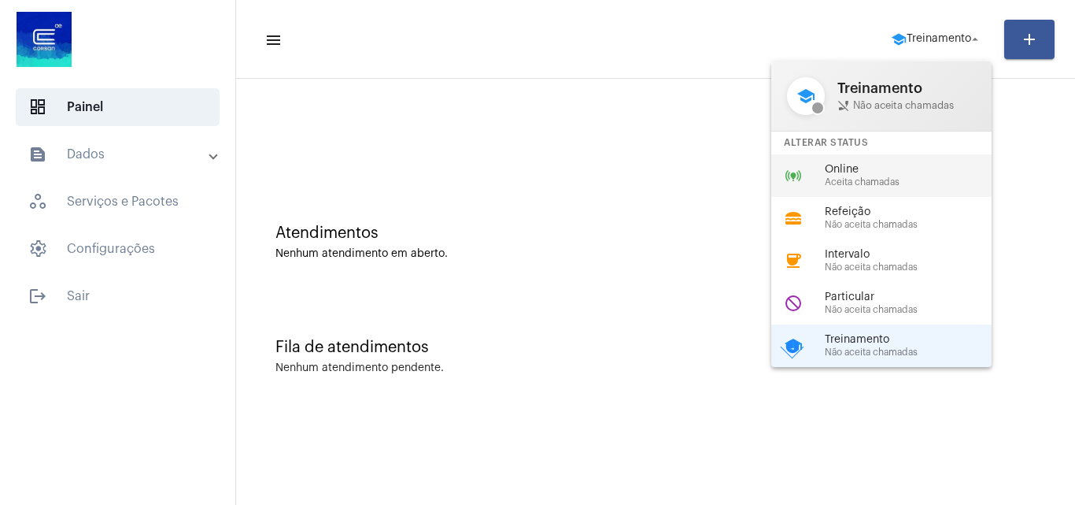
click at [911, 178] on span "Aceita chamadas" at bounding box center [914, 182] width 179 height 10
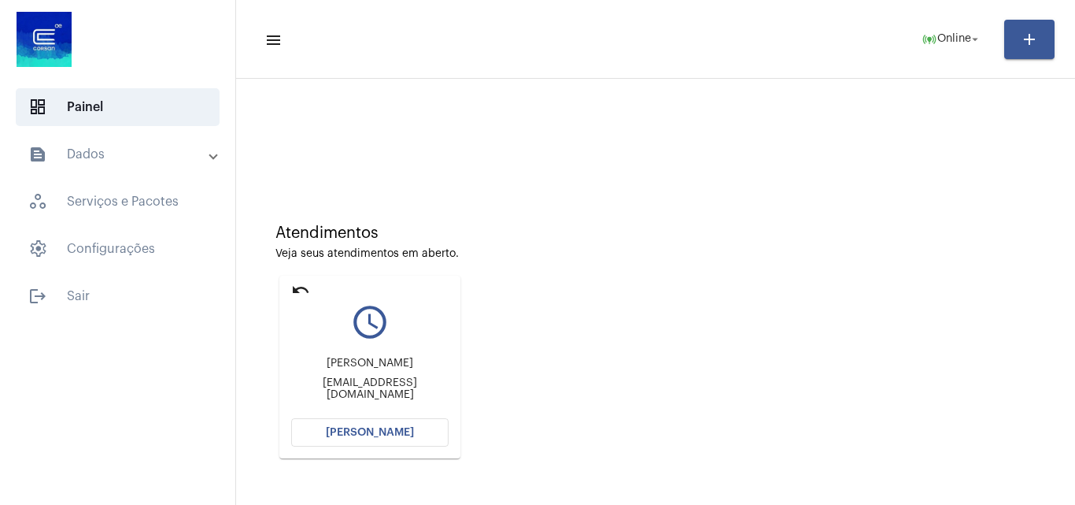
click at [406, 424] on button "[PERSON_NAME]" at bounding box center [369, 432] width 157 height 28
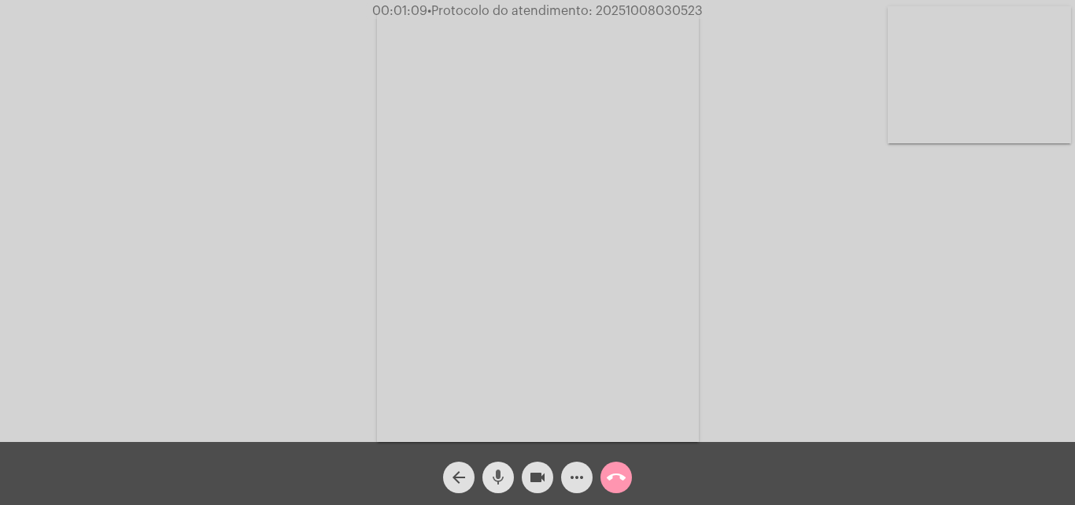
click at [509, 470] on button "mic" at bounding box center [498, 476] width 31 height 31
click at [540, 472] on mat-icon "videocam" at bounding box center [537, 477] width 19 height 19
click at [538, 481] on mat-icon "videocam_off" at bounding box center [537, 477] width 19 height 19
click at [506, 474] on mat-icon "mic_off" at bounding box center [498, 477] width 19 height 19
click at [535, 477] on mat-icon "videocam" at bounding box center [537, 477] width 19 height 19
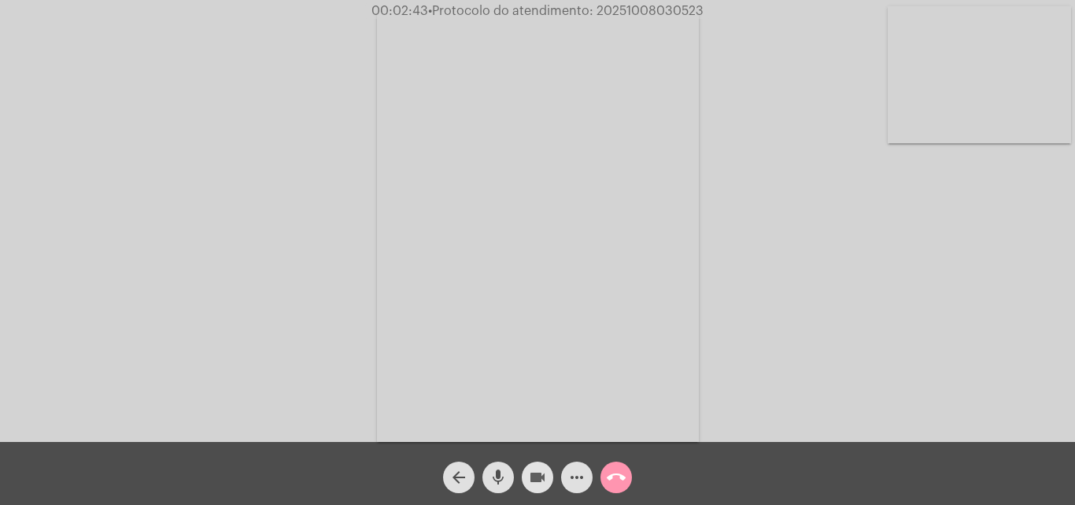
click at [510, 477] on button "mic" at bounding box center [498, 476] width 31 height 31
click at [529, 476] on mat-icon "videocam_off" at bounding box center [537, 477] width 19 height 19
click at [506, 479] on mat-icon "mic_off" at bounding box center [498, 477] width 19 height 19
drag, startPoint x: 720, startPoint y: 305, endPoint x: 743, endPoint y: 222, distance: 86.5
click at [720, 305] on div "Acessando Câmera e Microfone..." at bounding box center [538, 225] width 1072 height 442
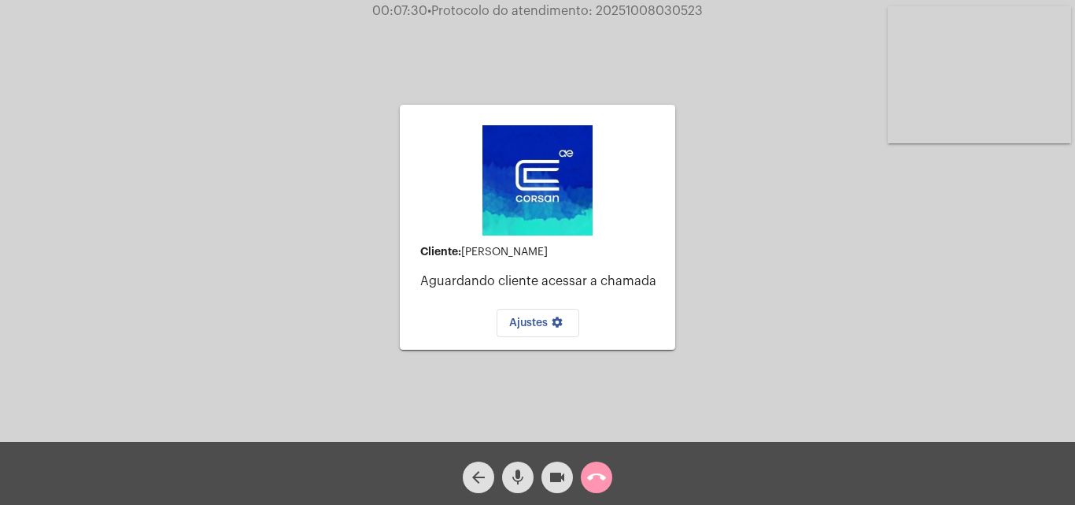
click at [598, 476] on mat-icon "call_end" at bounding box center [596, 477] width 19 height 19
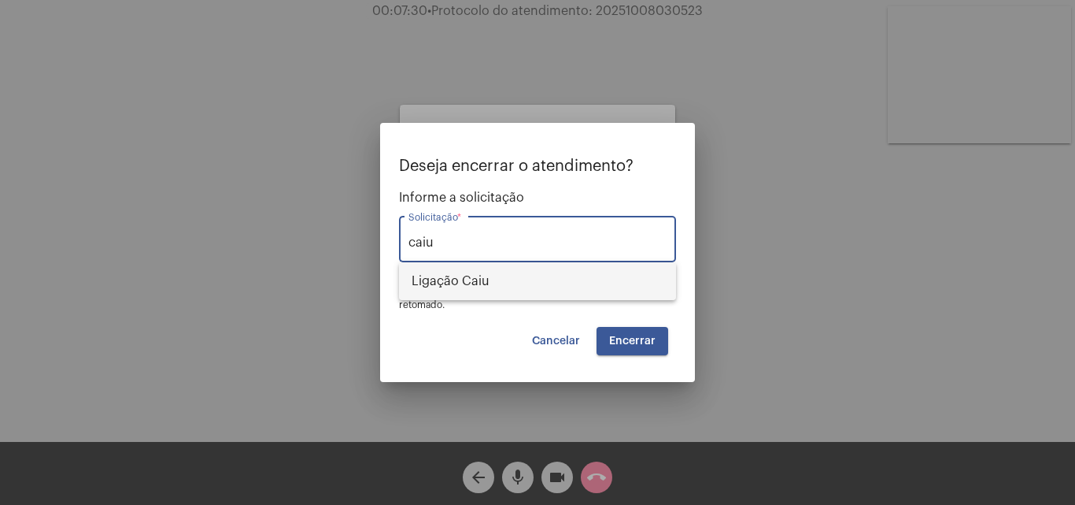
click at [611, 283] on span "Ligação Caiu" at bounding box center [538, 281] width 252 height 38
type input "Ligação Caiu"
click at [656, 334] on button "Encerrar" at bounding box center [633, 341] width 72 height 28
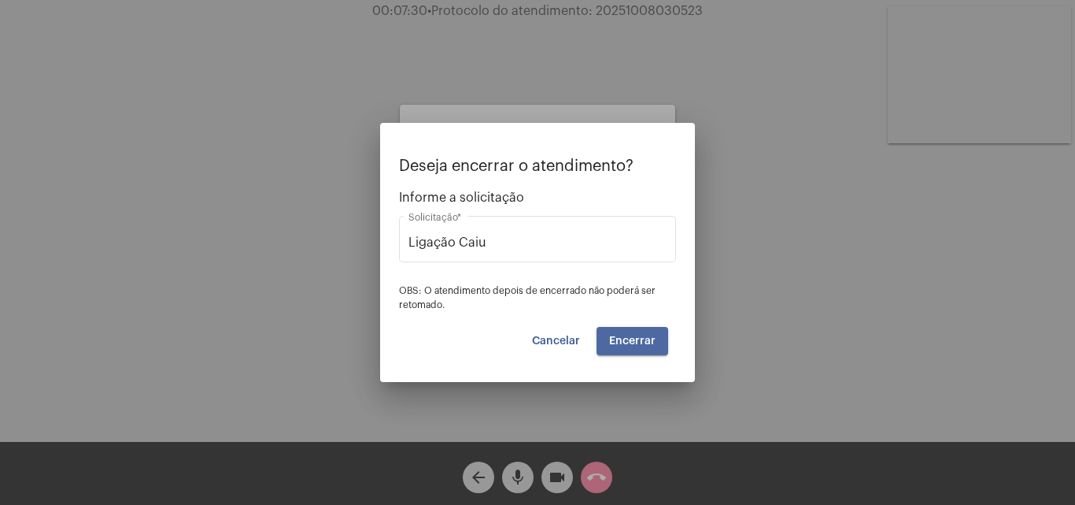
click at [656, 346] on button "Encerrar" at bounding box center [633, 341] width 72 height 28
click at [605, 354] on button "Encerrar" at bounding box center [633, 341] width 72 height 28
click at [616, 350] on button "Encerrar" at bounding box center [633, 341] width 72 height 28
click at [646, 352] on button "Encerrar" at bounding box center [633, 341] width 72 height 28
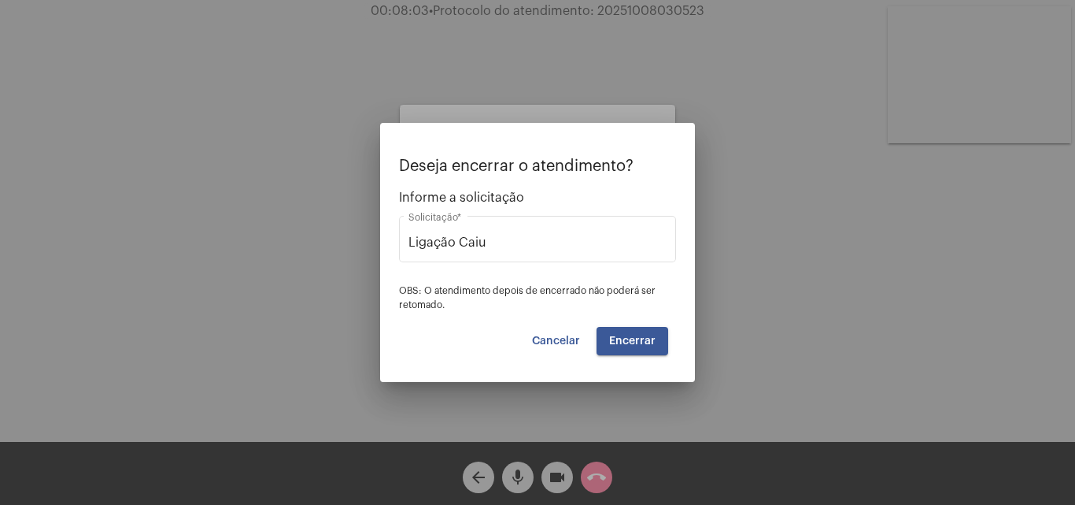
click at [651, 345] on span "Encerrar" at bounding box center [632, 340] width 46 height 11
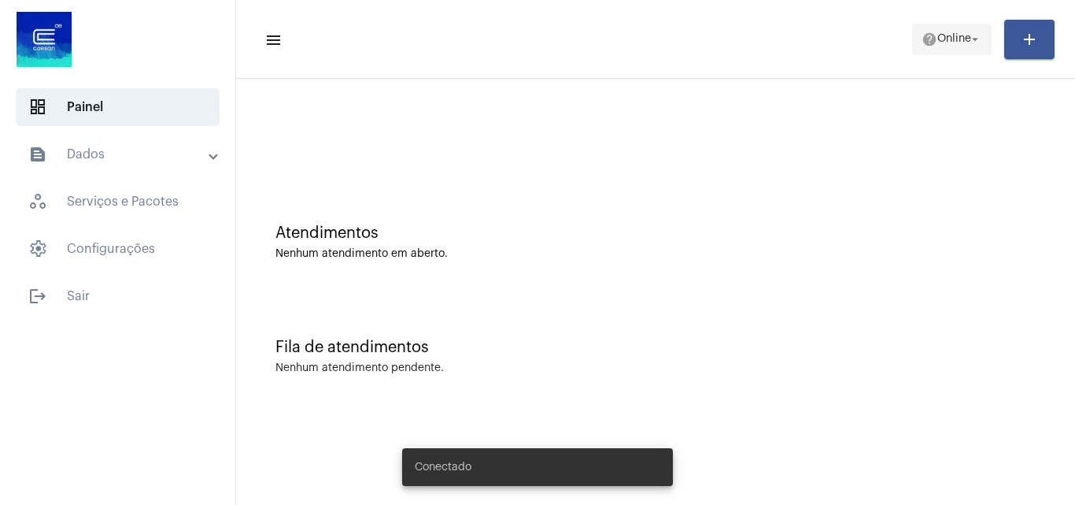
click at [963, 52] on span "help Online arrow_drop_down" at bounding box center [952, 38] width 61 height 28
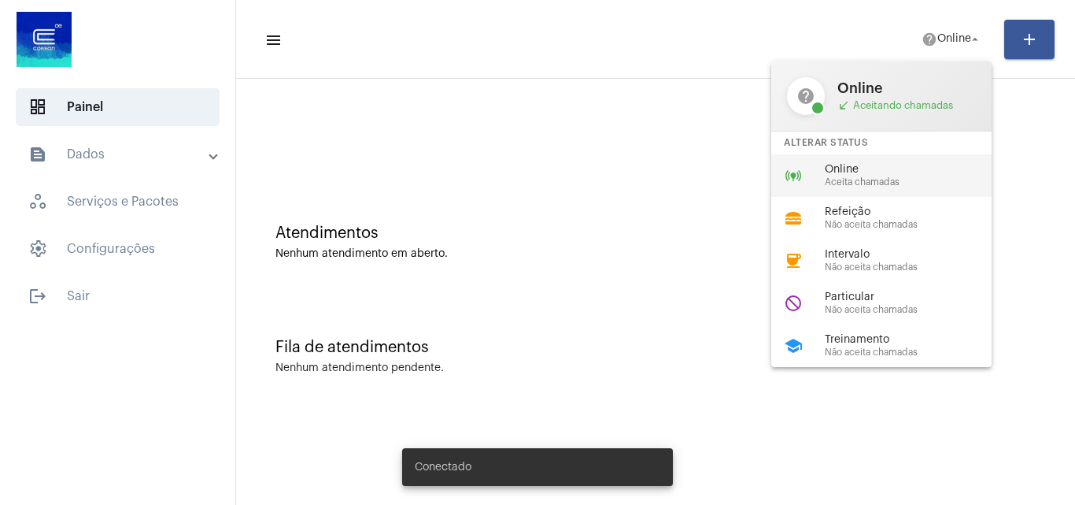
click at [836, 161] on div "online_prediction Online Aceita chamadas" at bounding box center [895, 175] width 246 height 43
